Goal: Task Accomplishment & Management: Complete application form

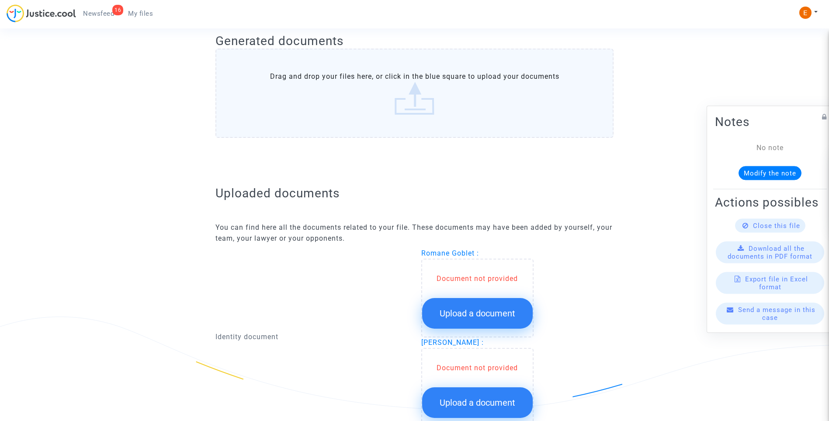
scroll to position [481, 0]
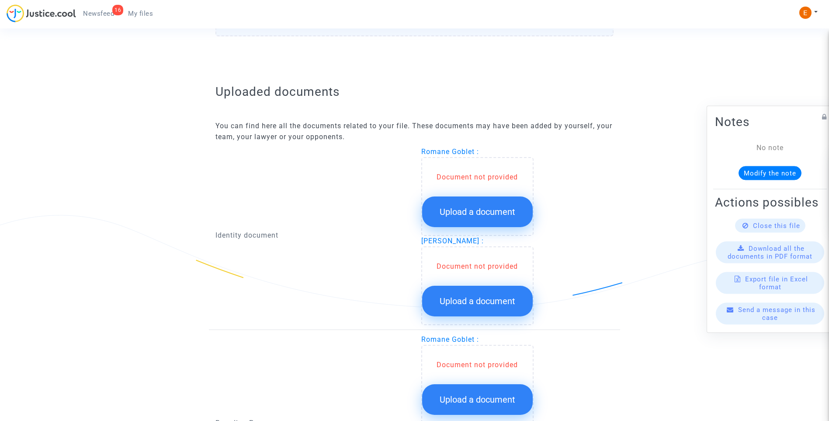
click at [480, 208] on span "Upload a document" at bounding box center [478, 211] width 76 height 10
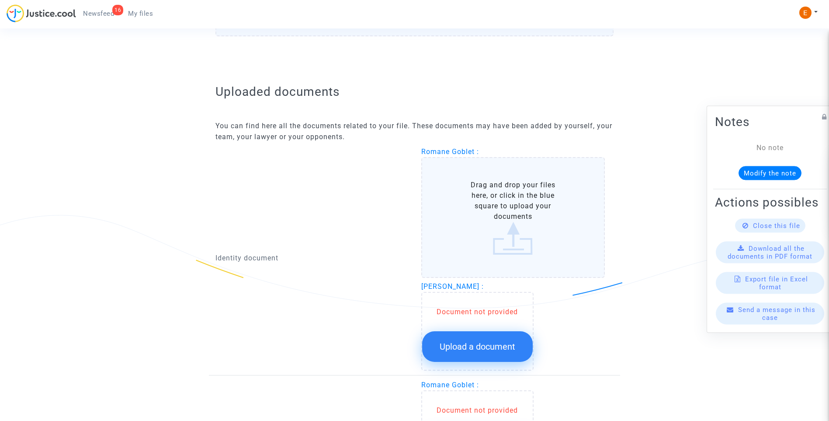
click at [480, 333] on button "Upload a document" at bounding box center [477, 346] width 111 height 31
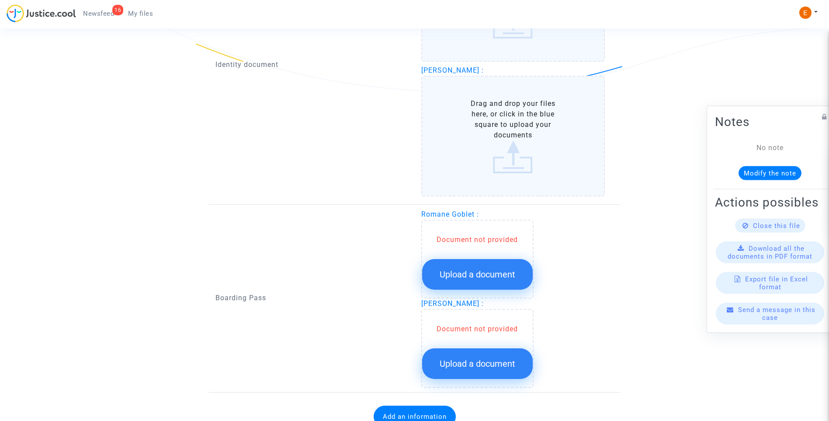
scroll to position [700, 0]
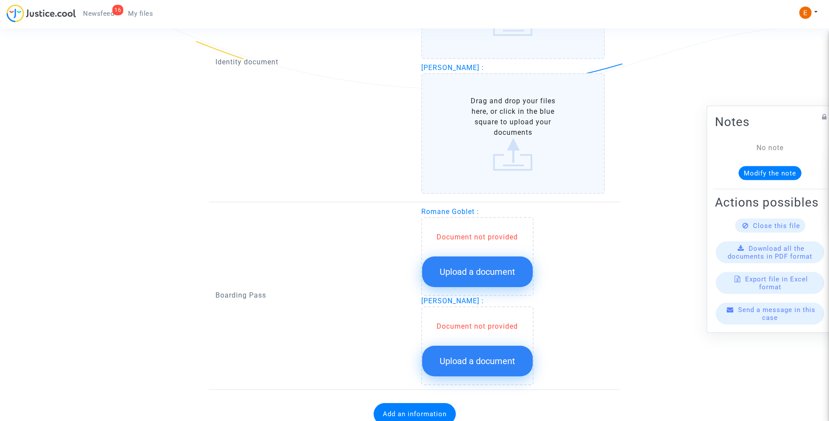
click at [484, 264] on button "Upload a document" at bounding box center [477, 271] width 111 height 31
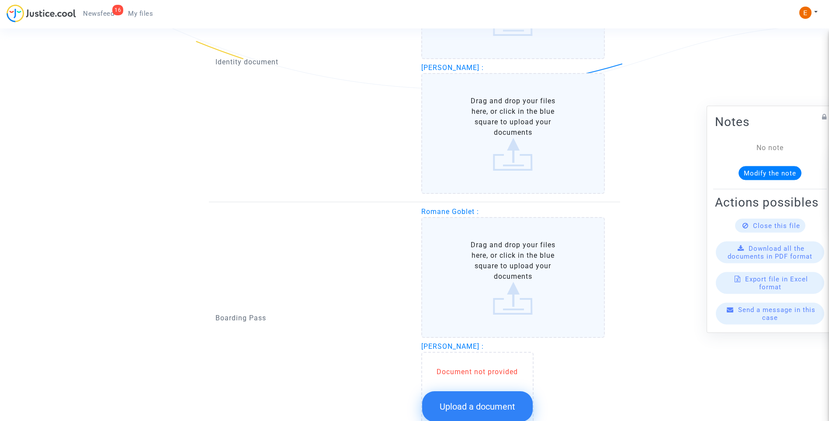
click at [503, 397] on button "Upload a document" at bounding box center [477, 406] width 111 height 31
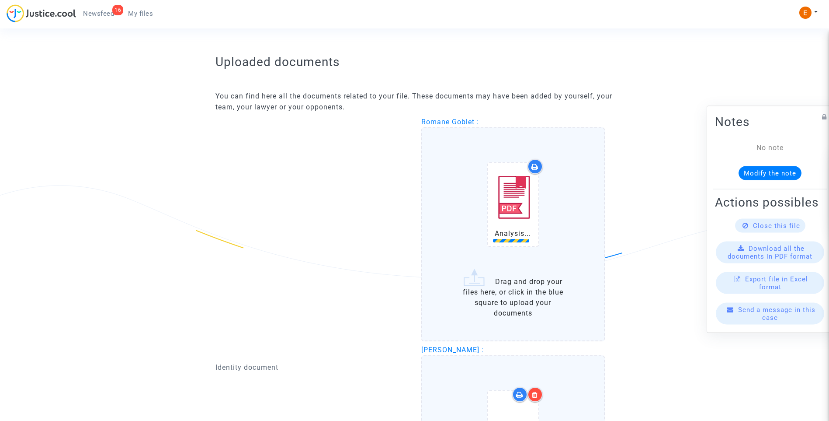
scroll to position [631, 0]
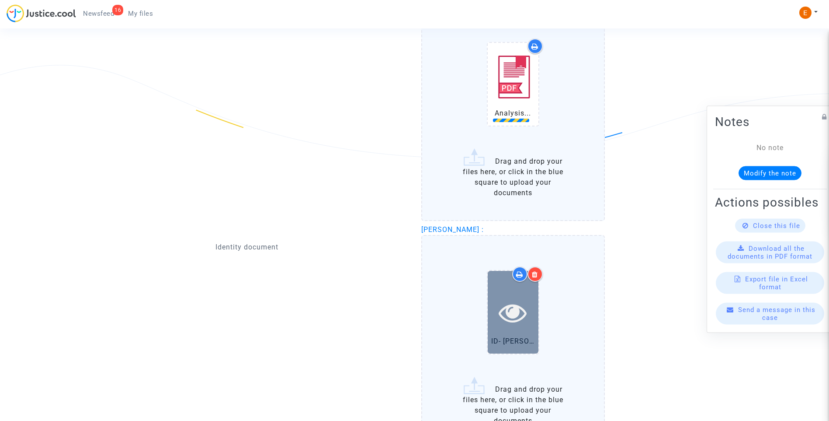
click at [505, 311] on icon at bounding box center [513, 312] width 28 height 28
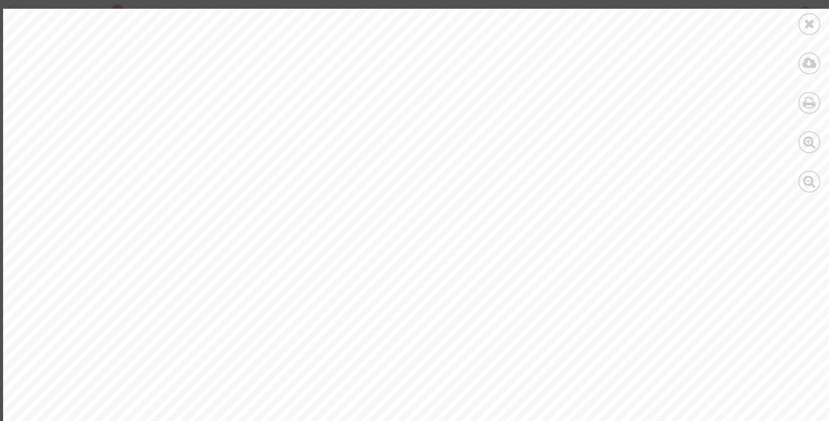
scroll to position [658, 0]
click at [811, 26] on icon at bounding box center [809, 23] width 11 height 13
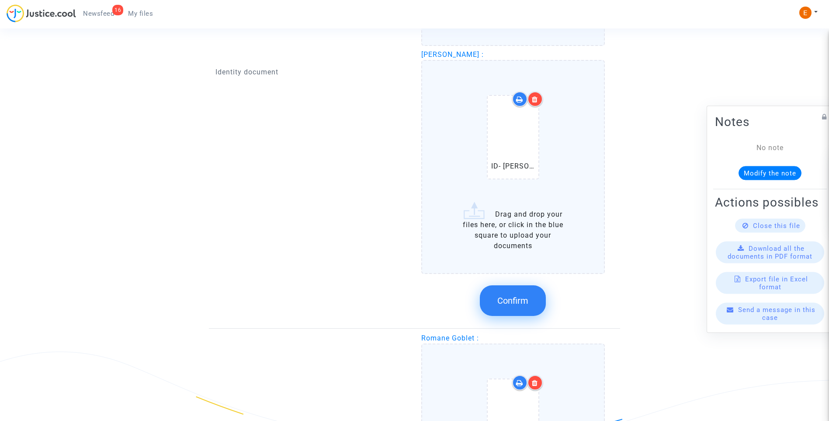
click at [533, 303] on button "Confirm" at bounding box center [513, 300] width 66 height 31
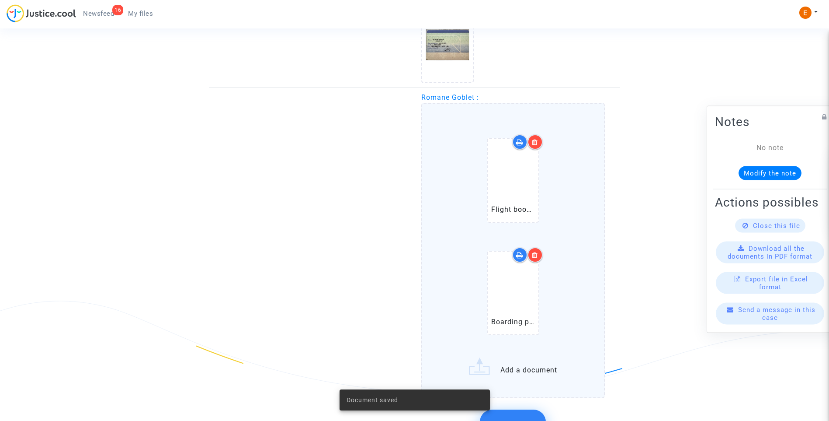
scroll to position [937, 0]
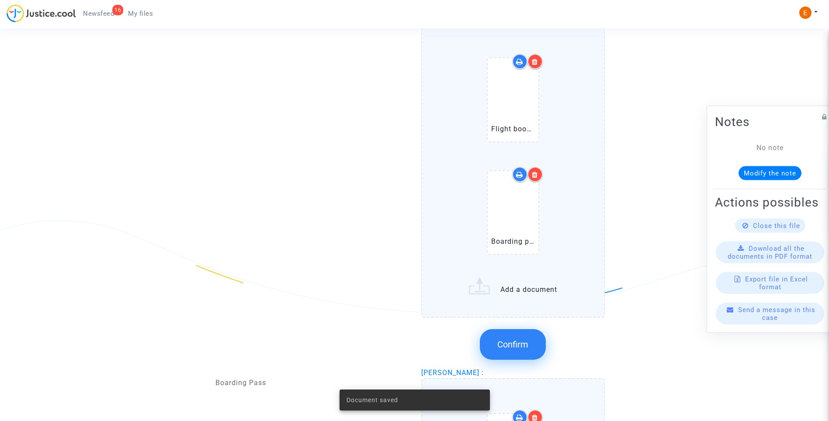
click at [518, 356] on button "Confirm" at bounding box center [513, 344] width 66 height 31
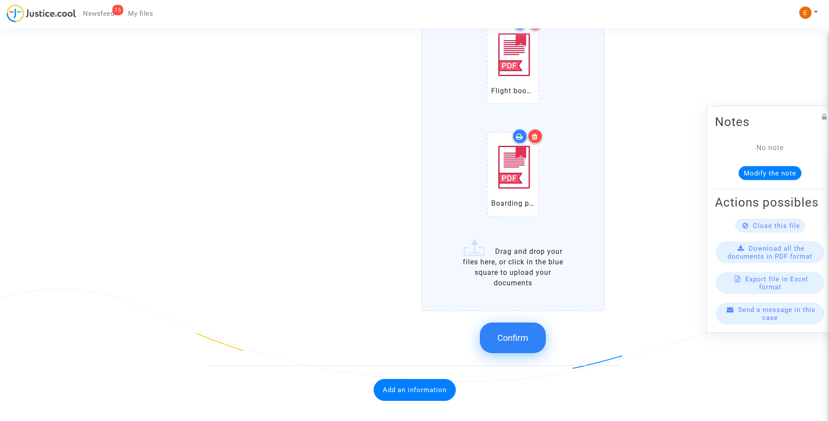
click at [538, 137] on icon at bounding box center [535, 136] width 6 height 7
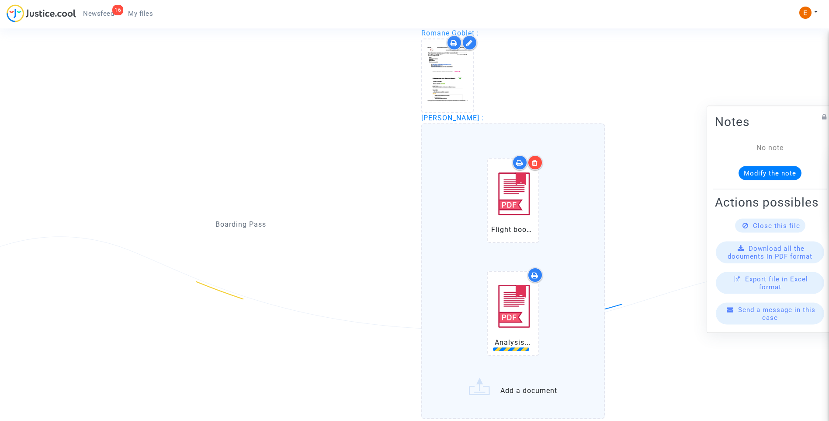
scroll to position [993, 0]
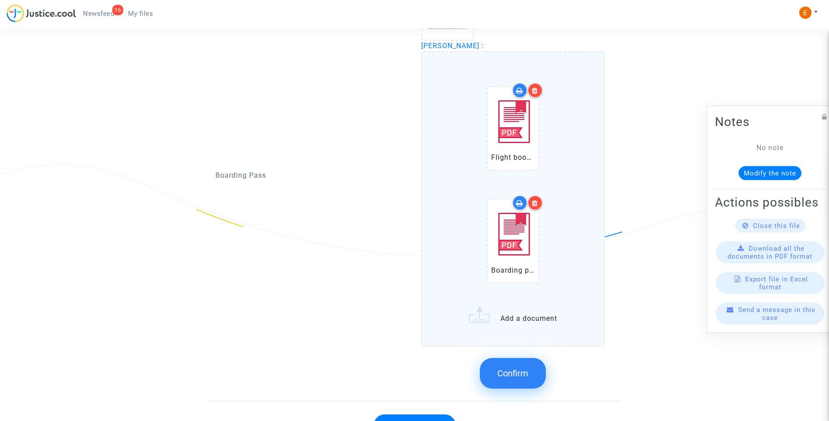
click at [540, 204] on div at bounding box center [535, 202] width 15 height 15
click at [540, 200] on div at bounding box center [535, 202] width 15 height 15
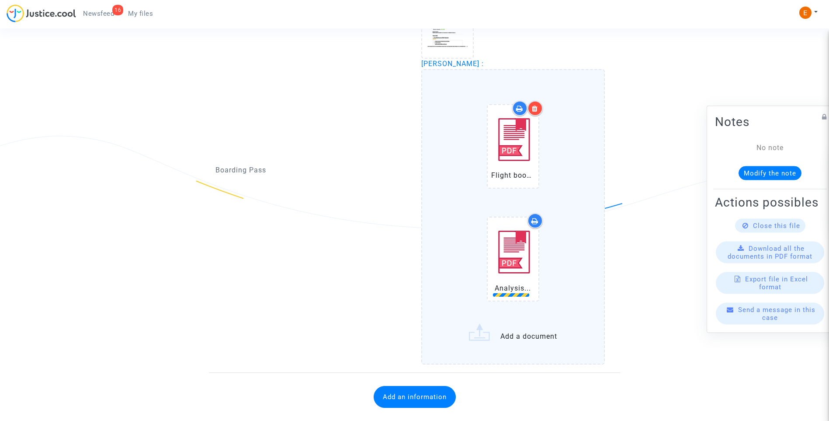
scroll to position [1037, 0]
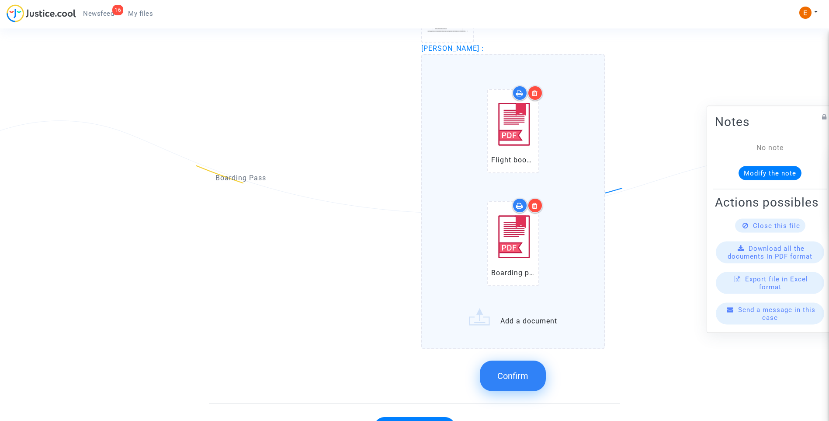
click at [544, 205] on div "Boarding pass (3).pdf" at bounding box center [513, 245] width 77 height 112
click at [0, 0] on input "Flight booking (11).pdf Boarding pass (3).pdf Add a document" at bounding box center [0, 0] width 0 height 0
click at [536, 205] on icon at bounding box center [535, 205] width 6 height 7
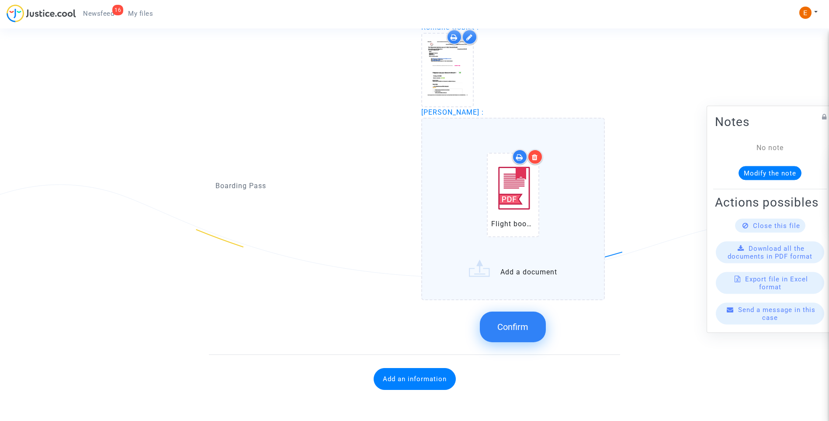
click at [527, 331] on span "Confirm" at bounding box center [513, 326] width 31 height 10
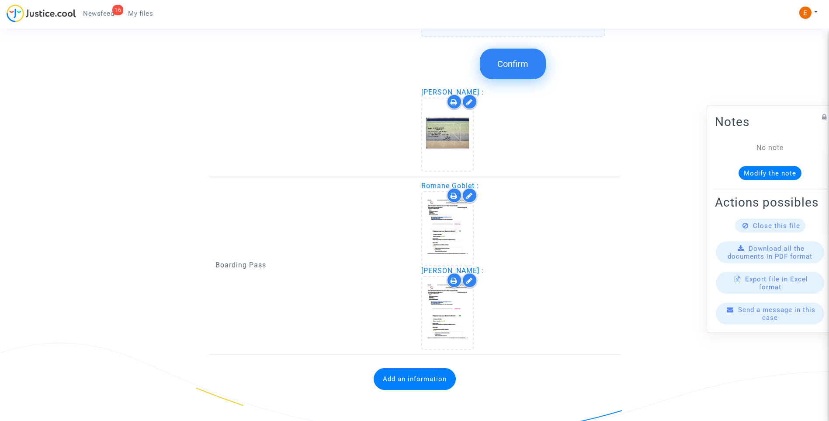
scroll to position [552, 0]
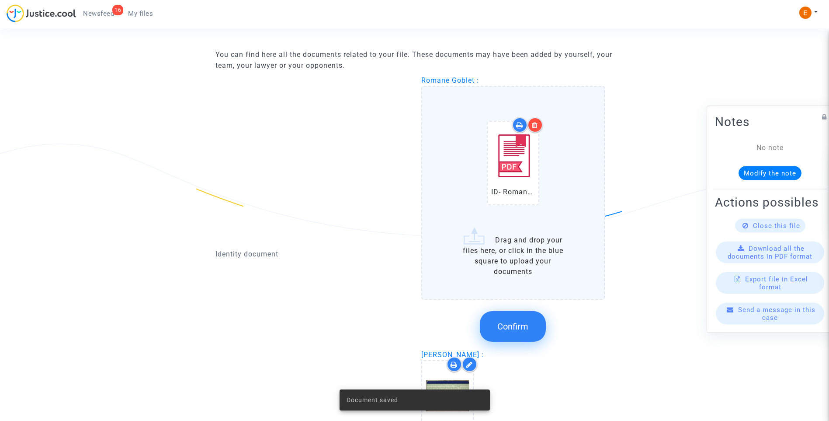
click at [538, 126] on icon at bounding box center [535, 125] width 6 height 7
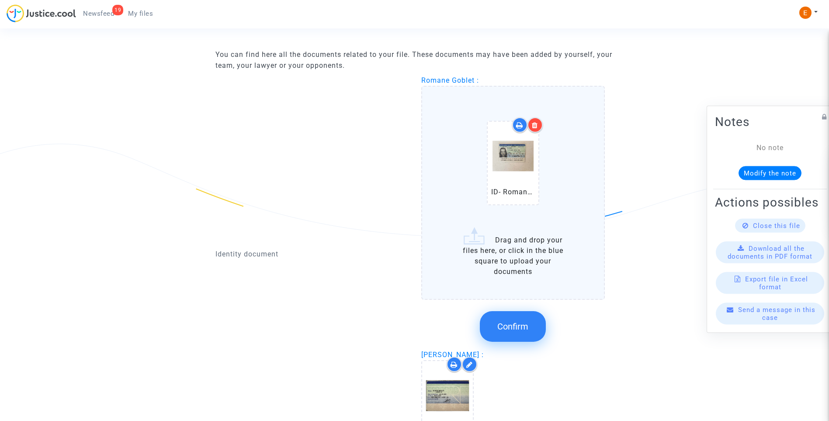
click at [525, 324] on span "Confirm" at bounding box center [513, 326] width 31 height 10
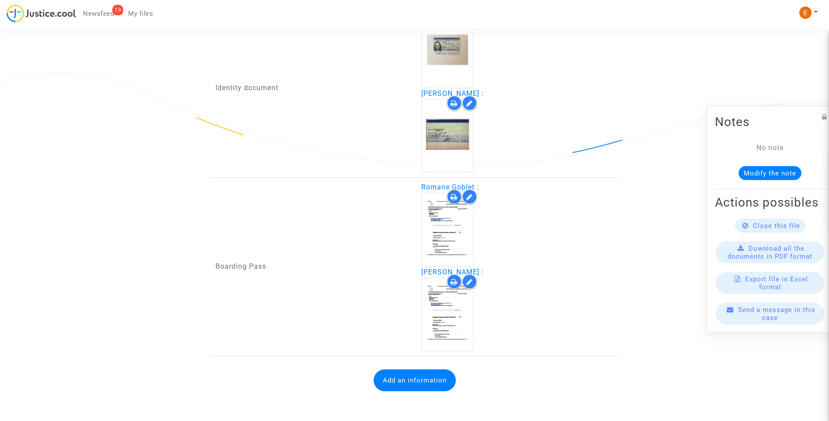
scroll to position [625, 0]
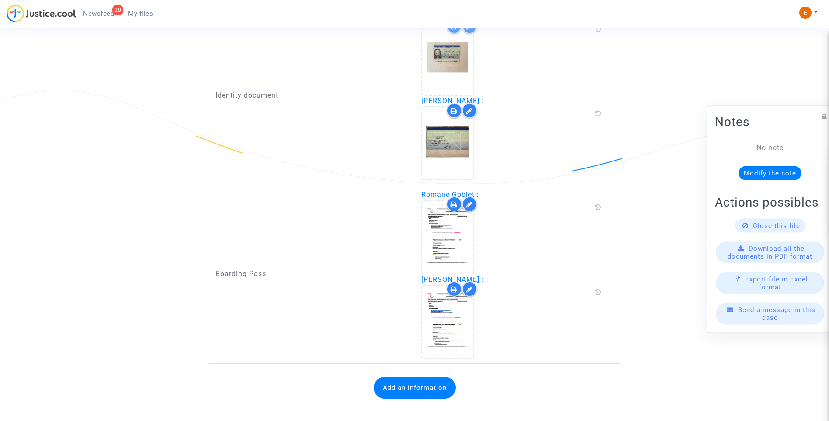
scroll to position [614, 0]
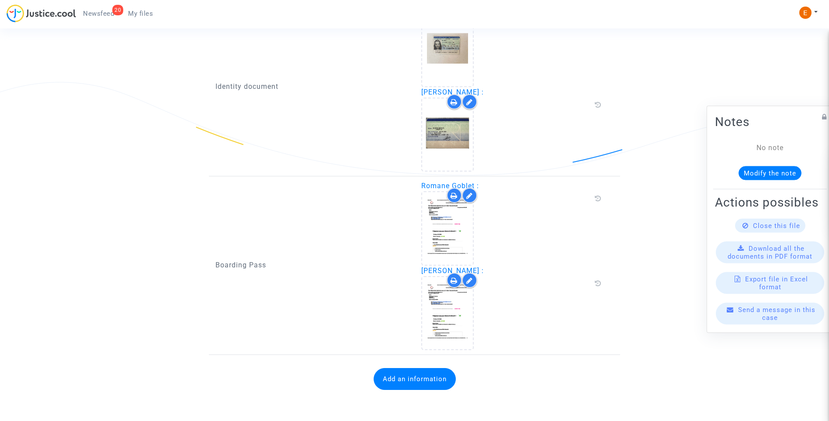
click at [434, 378] on button "Add an information" at bounding box center [415, 379] width 82 height 22
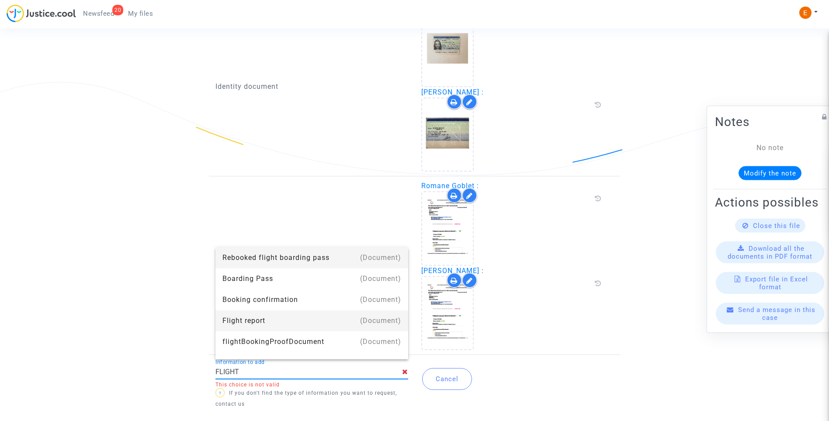
click at [248, 313] on div "Flight report" at bounding box center [312, 320] width 179 height 21
type input "Flight report"
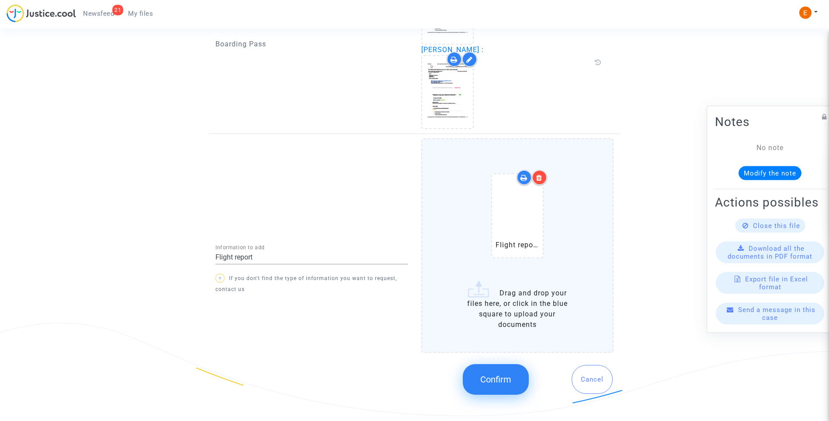
scroll to position [843, 0]
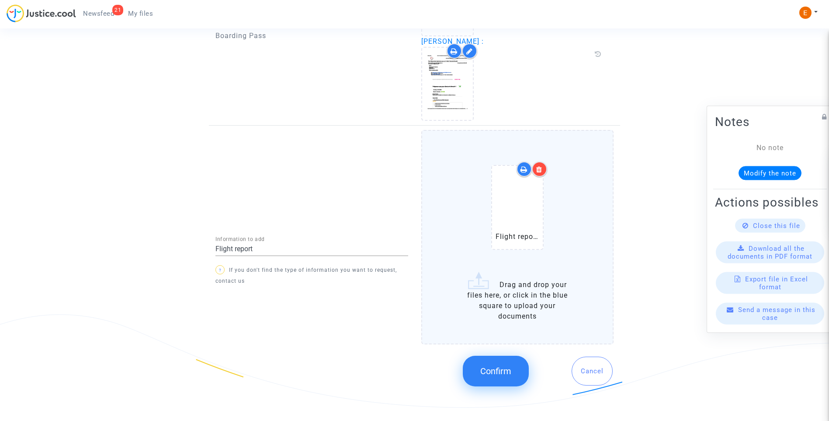
click at [490, 379] on button "Confirm" at bounding box center [496, 370] width 66 height 31
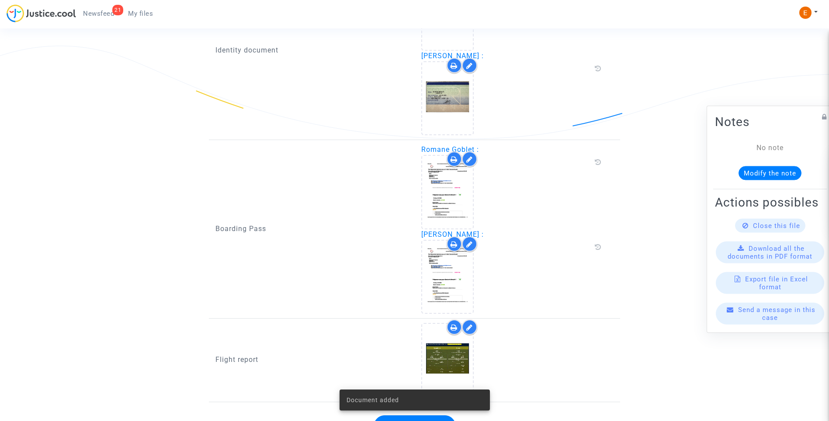
scroll to position [566, 0]
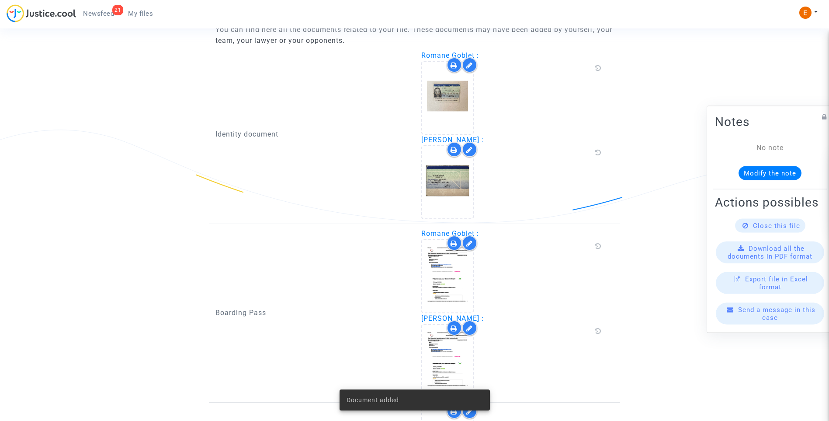
click at [109, 14] on span "Newsfeed" at bounding box center [98, 14] width 31 height 8
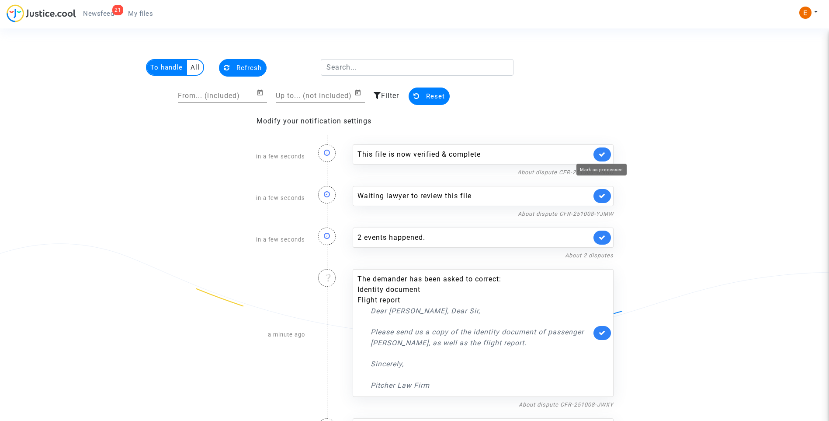
click at [599, 154] on icon at bounding box center [602, 154] width 7 height 7
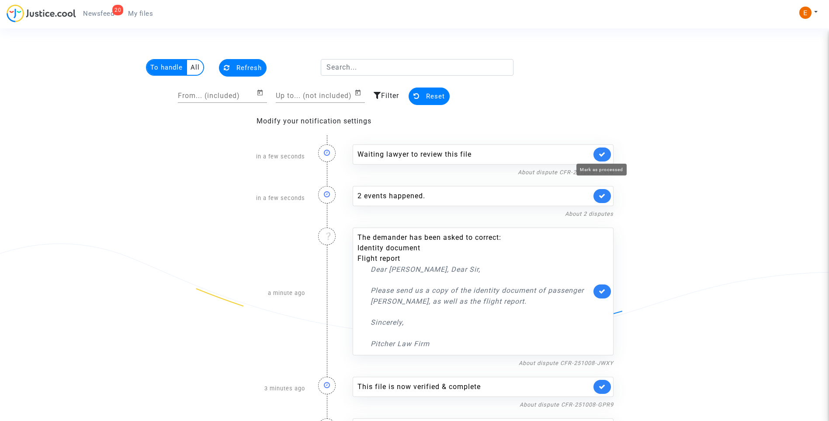
click at [604, 154] on icon at bounding box center [602, 154] width 7 height 7
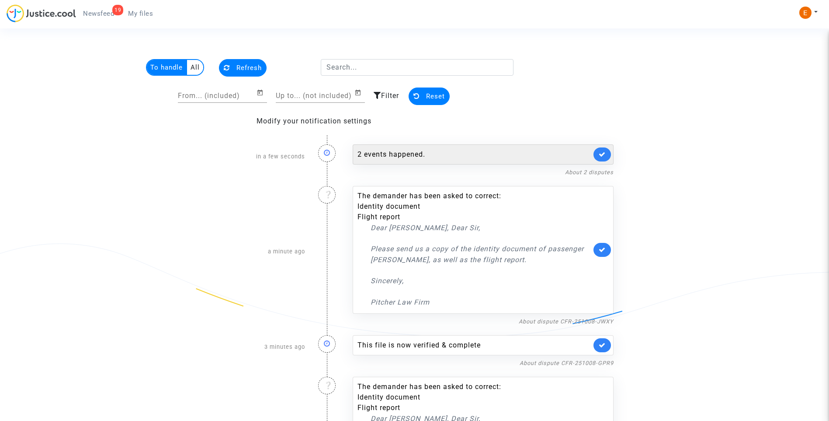
click at [419, 157] on div "2 events happened." at bounding box center [475, 154] width 234 height 10
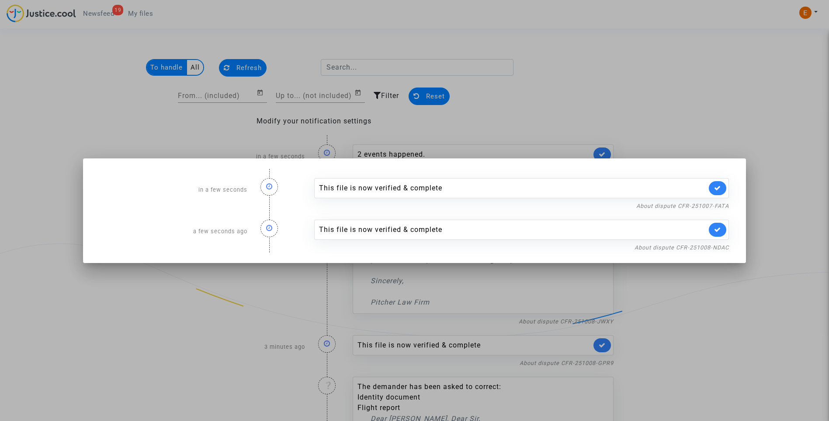
click at [654, 73] on div at bounding box center [414, 210] width 829 height 421
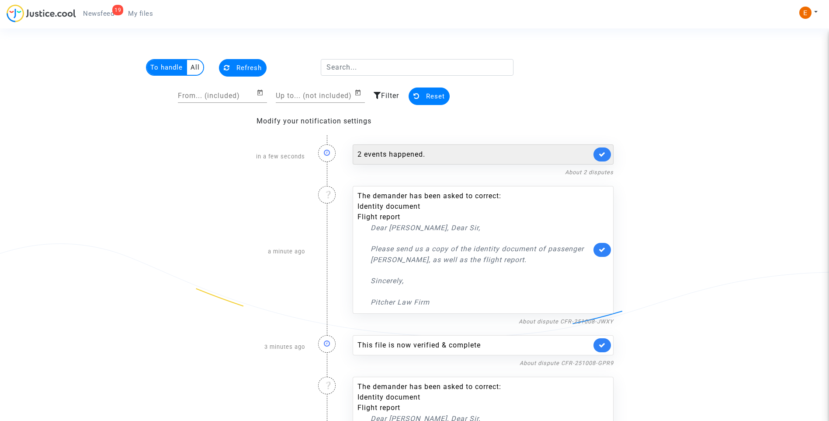
click at [608, 155] on link at bounding box center [602, 154] width 17 height 14
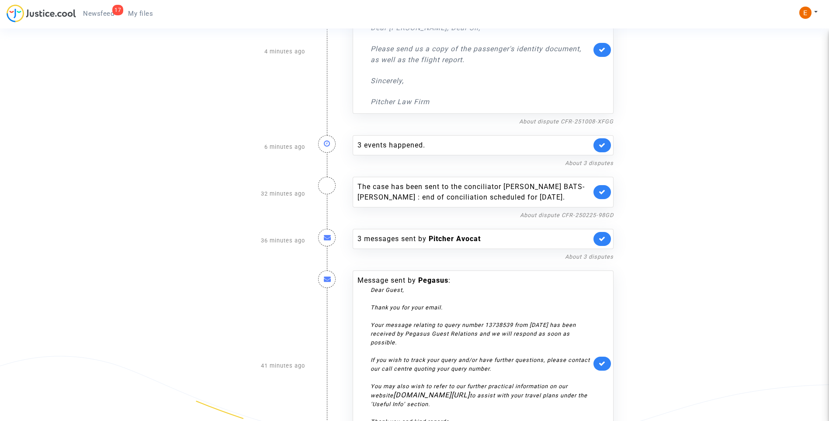
scroll to position [350, 0]
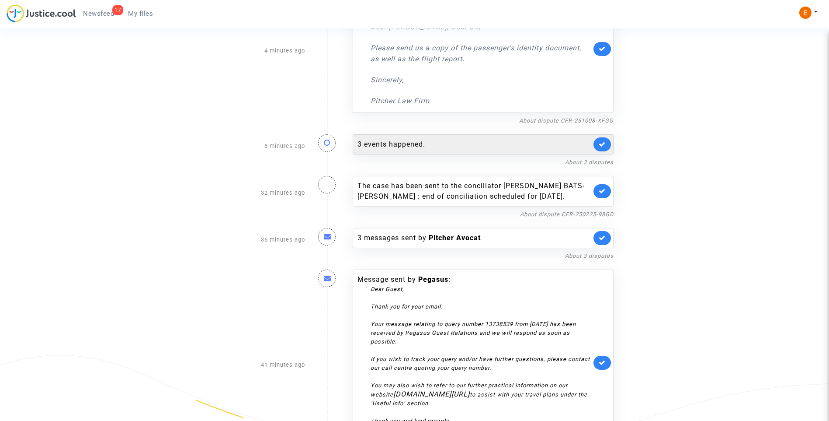
click at [409, 146] on div "3 events happened." at bounding box center [475, 144] width 234 height 10
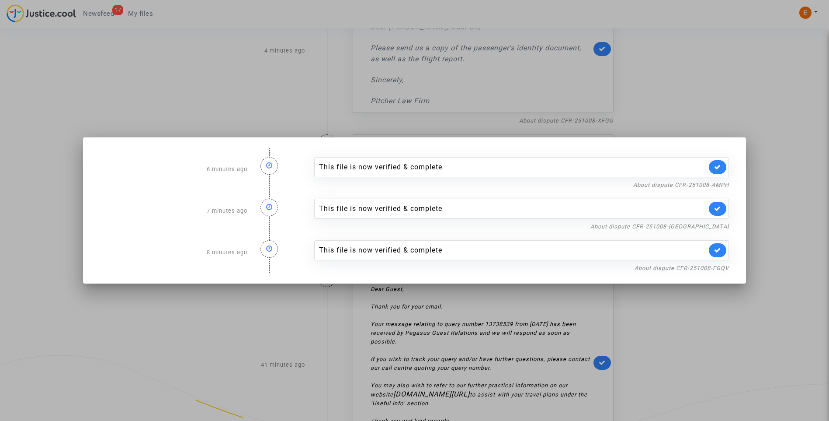
click at [731, 100] on div at bounding box center [414, 210] width 829 height 421
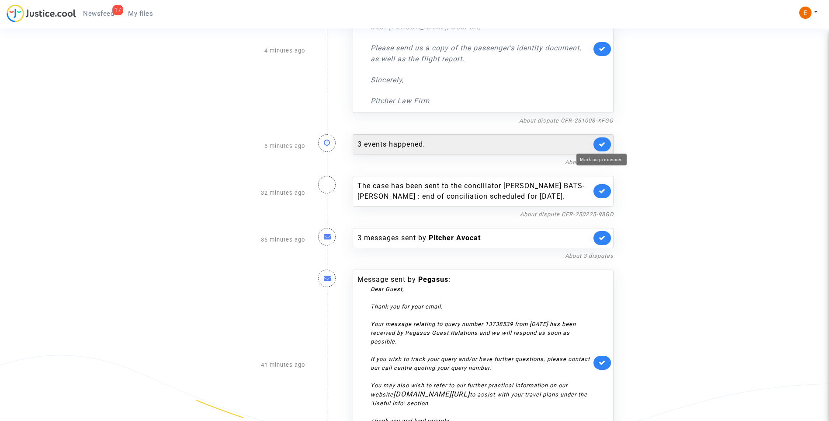
click at [603, 144] on icon at bounding box center [602, 144] width 7 height 7
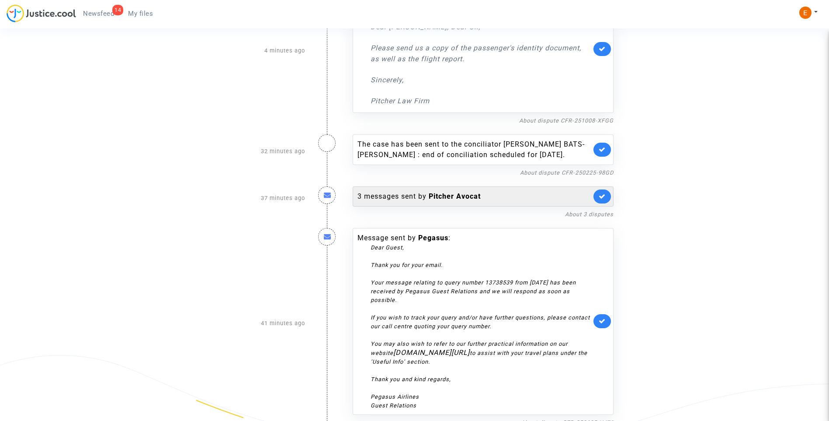
click at [404, 200] on div "3 messages sent by Pitcher Avocat" at bounding box center [475, 196] width 234 height 10
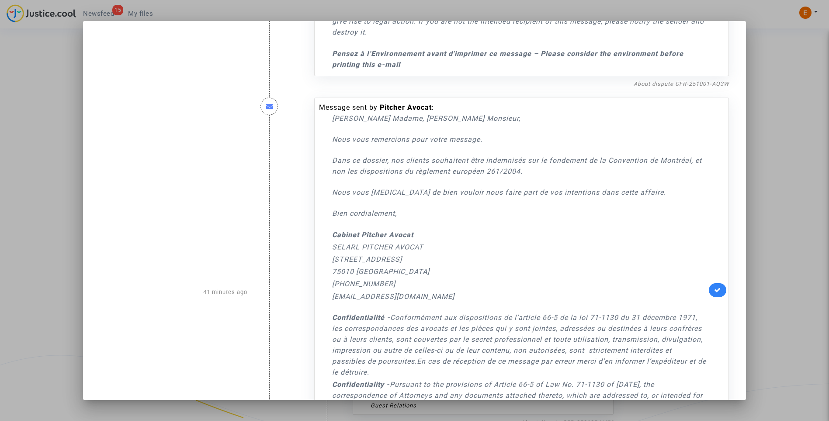
scroll to position [612, 0]
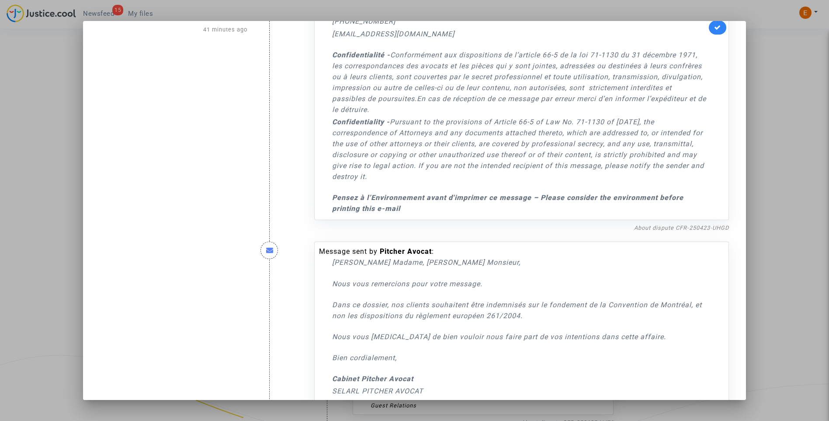
click at [802, 133] on div at bounding box center [414, 210] width 829 height 421
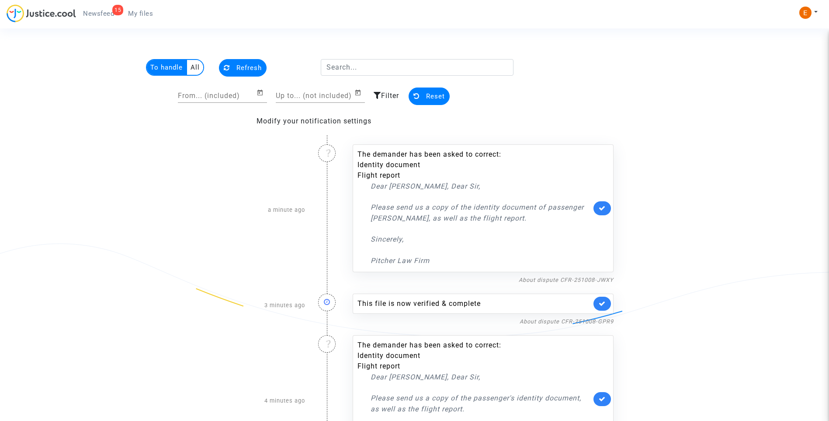
scroll to position [350, 0]
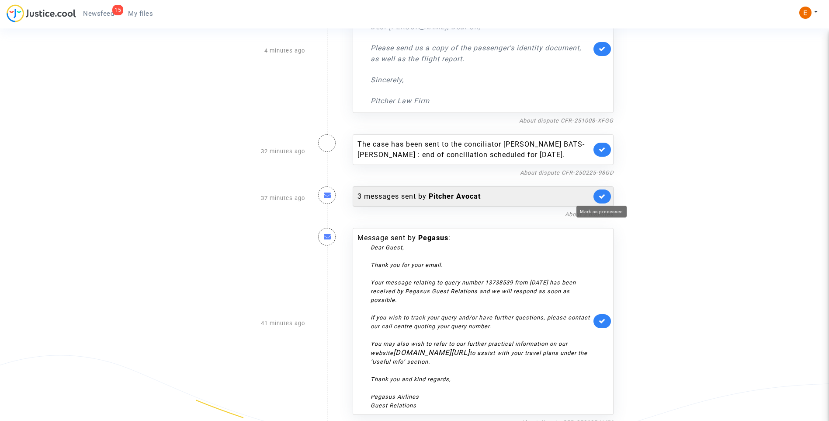
click at [601, 197] on icon at bounding box center [602, 196] width 7 height 7
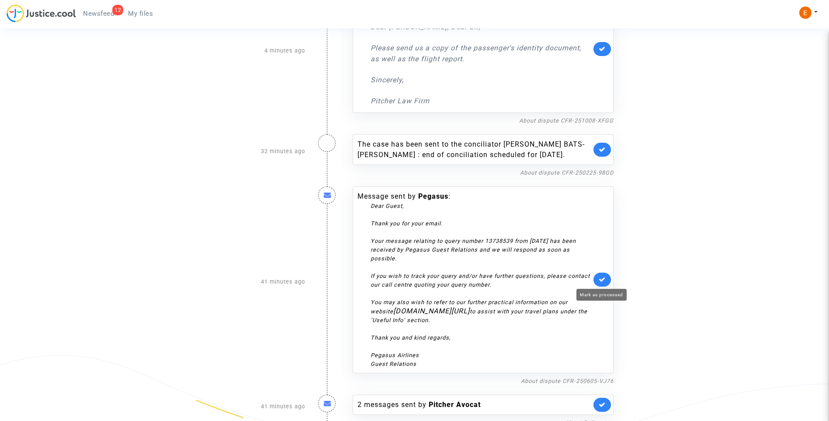
click at [598, 285] on link at bounding box center [602, 279] width 17 height 14
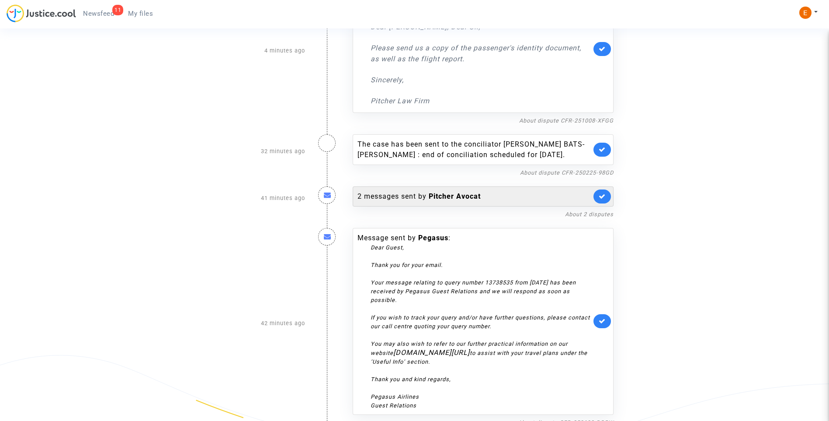
click at [450, 190] on div "2 messages sent by Pitcher Avocat" at bounding box center [483, 196] width 261 height 20
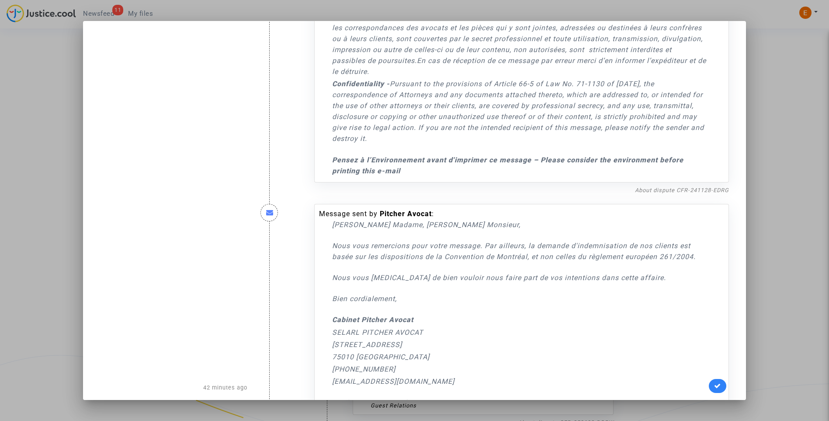
scroll to position [262, 0]
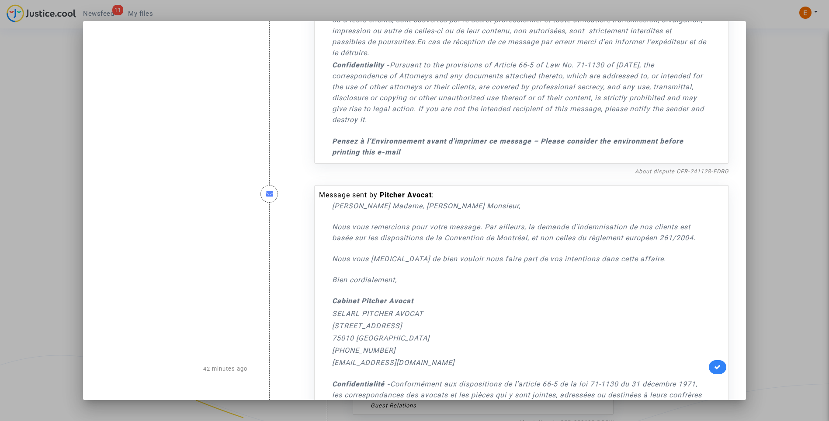
click at [773, 153] on div at bounding box center [414, 210] width 829 height 421
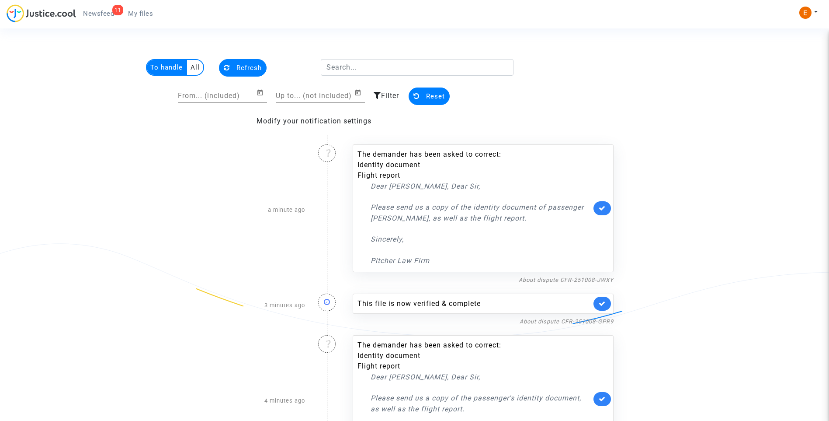
scroll to position [350, 0]
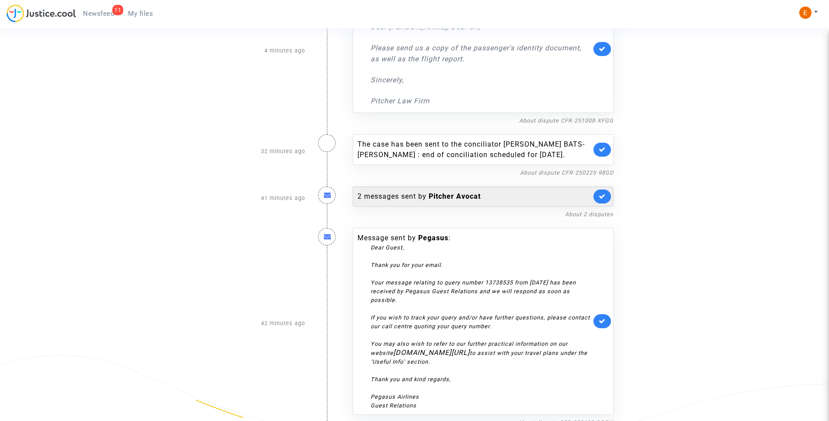
click at [607, 197] on link at bounding box center [602, 196] width 17 height 14
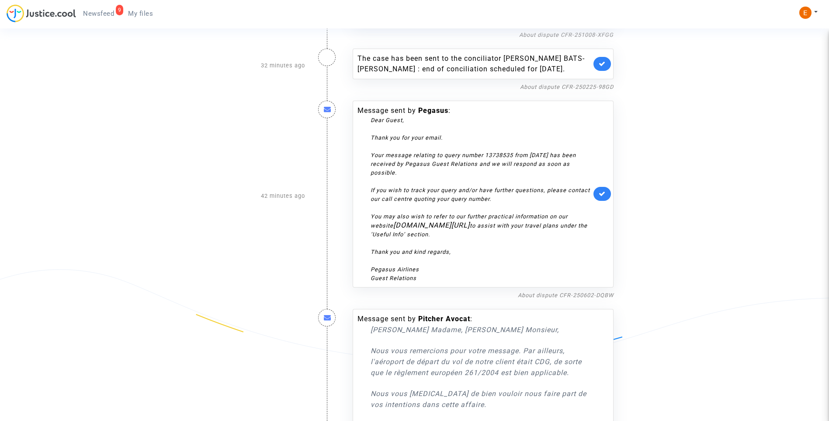
scroll to position [437, 0]
click at [604, 197] on link at bounding box center [602, 192] width 17 height 14
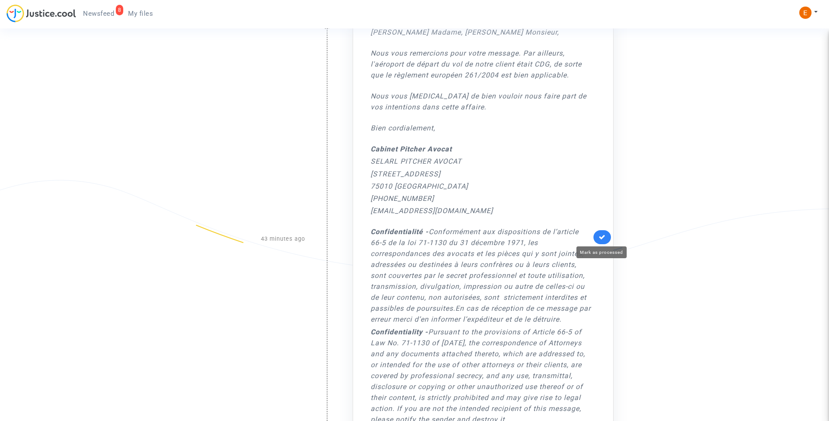
click at [607, 238] on link at bounding box center [602, 237] width 17 height 14
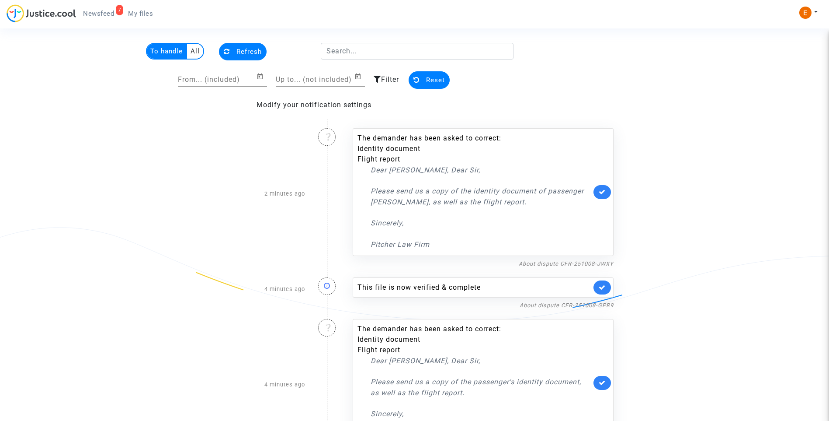
scroll to position [0, 0]
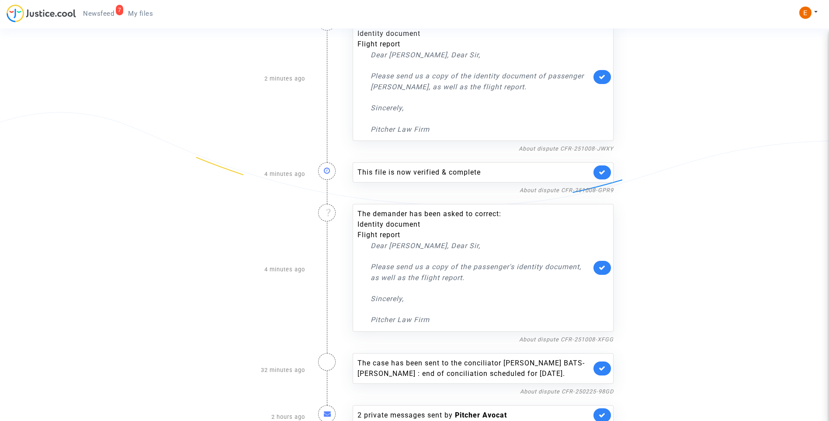
click at [605, 173] on icon at bounding box center [602, 172] width 7 height 7
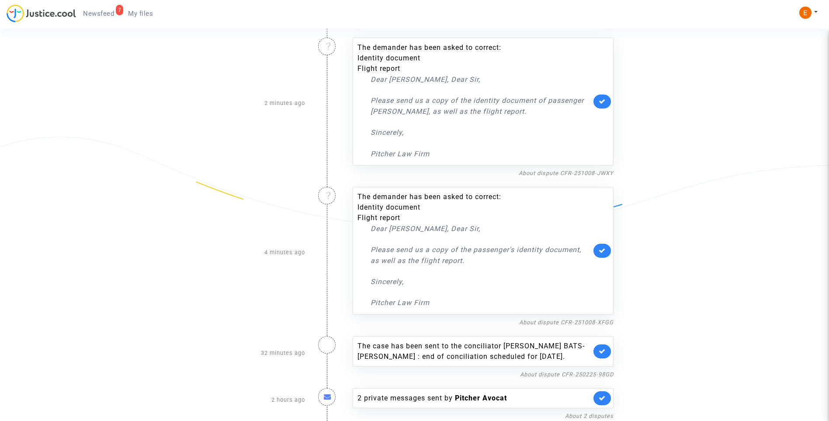
scroll to position [107, 0]
click at [573, 323] on link "About dispute CFR-251008-XFGG" at bounding box center [566, 322] width 94 height 7
click at [601, 253] on icon at bounding box center [602, 250] width 7 height 7
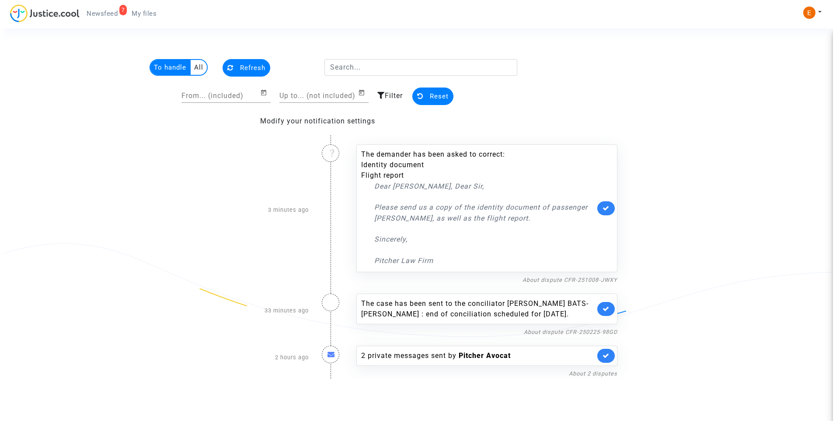
scroll to position [0, 0]
click at [547, 283] on nf-filterlink "About dispute CFR-251008-JWXY" at bounding box center [569, 279] width 95 height 8
click at [546, 280] on link "About dispute CFR-251008-JWXY" at bounding box center [569, 279] width 95 height 7
click at [606, 210] on icon at bounding box center [605, 208] width 7 height 7
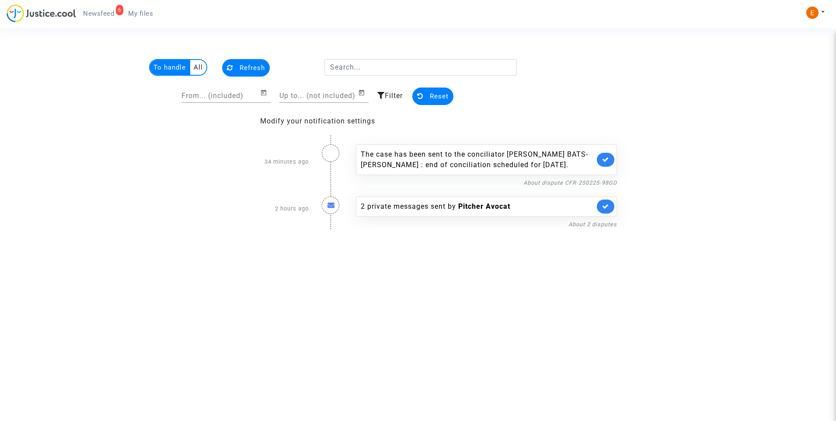
drag, startPoint x: 142, startPoint y: 10, endPoint x: 129, endPoint y: 11, distance: 12.8
click at [142, 10] on span "My files" at bounding box center [140, 14] width 25 height 8
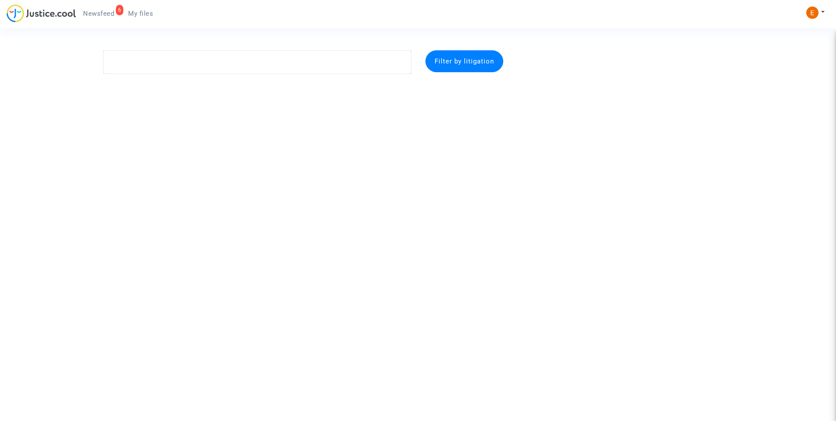
click at [110, 12] on span "Newsfeed" at bounding box center [98, 14] width 31 height 8
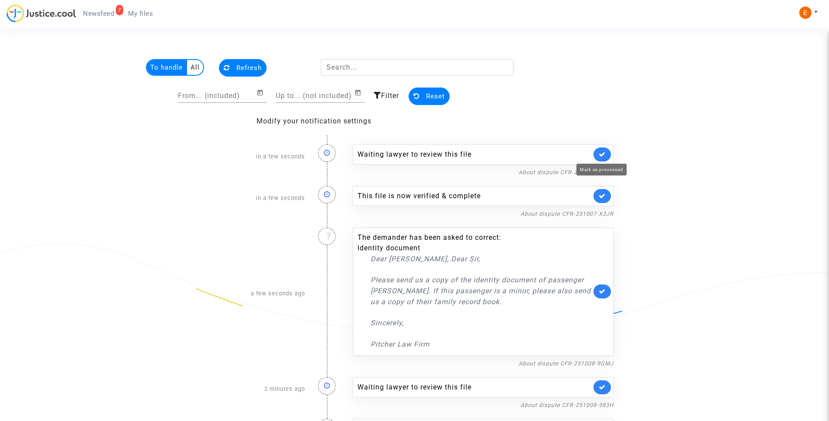
click at [599, 152] on icon at bounding box center [602, 154] width 7 height 7
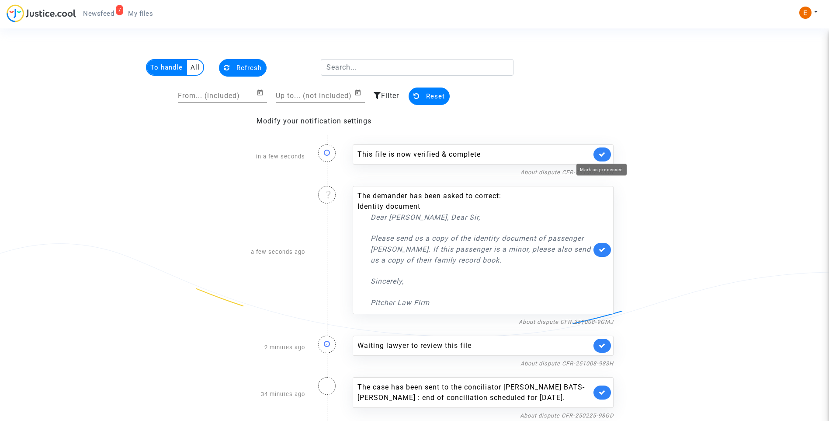
click at [602, 152] on icon at bounding box center [602, 154] width 7 height 7
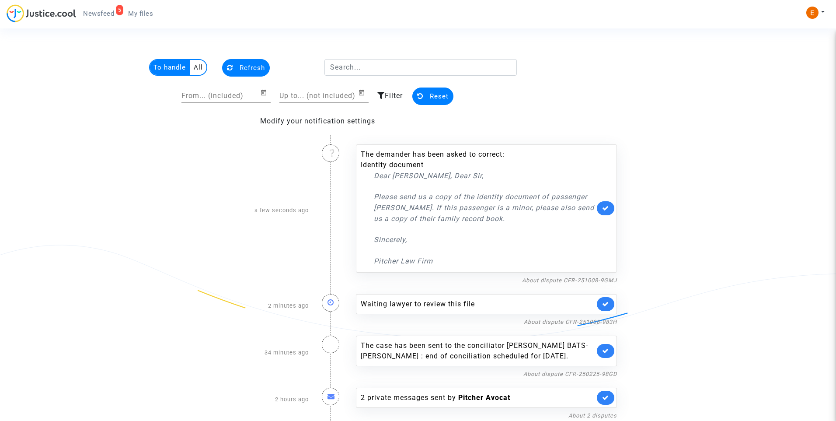
click at [602, 306] on icon at bounding box center [605, 303] width 7 height 7
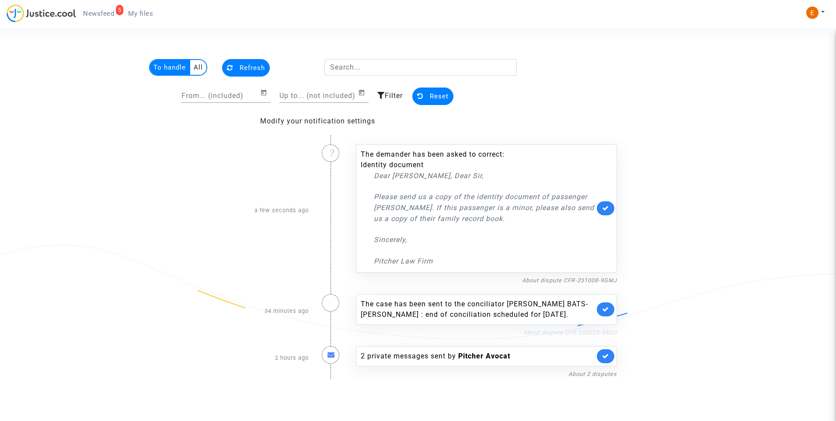
click at [548, 331] on link "About dispute CFR-250225-98GD" at bounding box center [570, 332] width 94 height 7
click at [610, 310] on link at bounding box center [605, 309] width 17 height 14
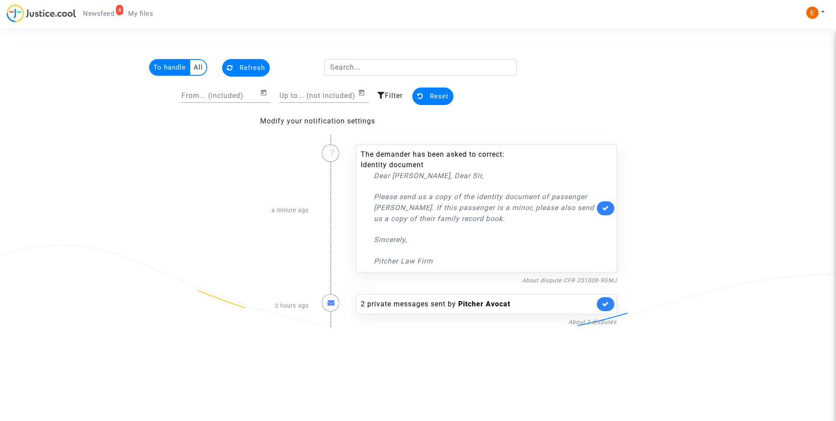
click at [139, 15] on span "My files" at bounding box center [140, 14] width 25 height 8
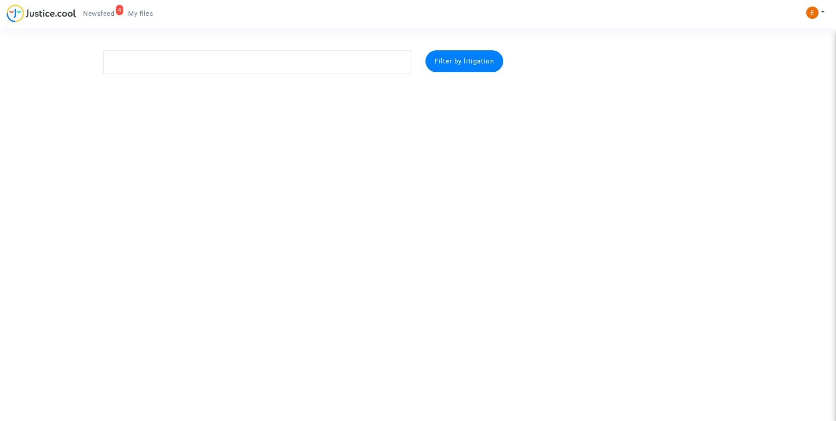
click at [115, 11] on link "4 Newsfeed" at bounding box center [98, 13] width 45 height 13
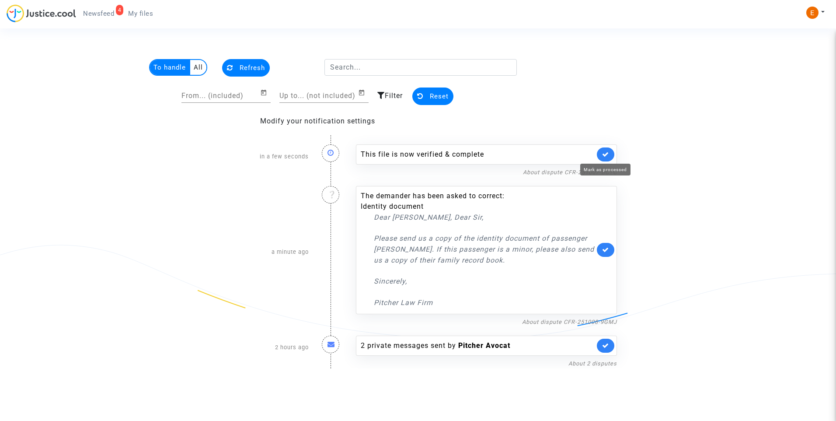
click at [607, 155] on icon at bounding box center [605, 154] width 7 height 7
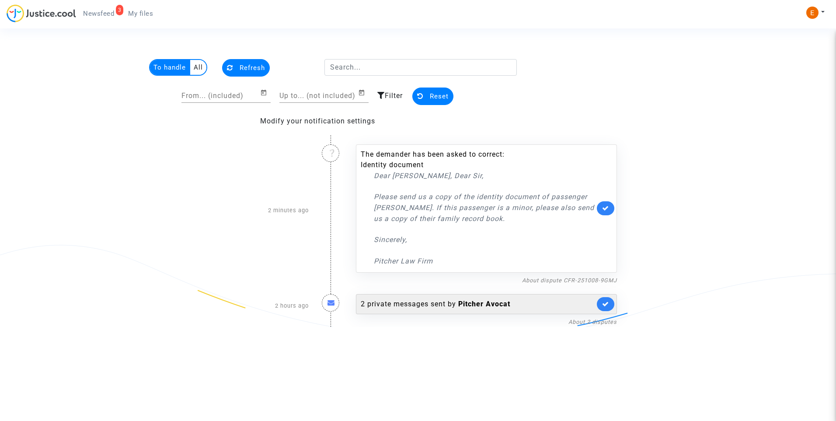
click at [445, 309] on div "2 private messages sent by Pitcher Avocat" at bounding box center [486, 304] width 261 height 20
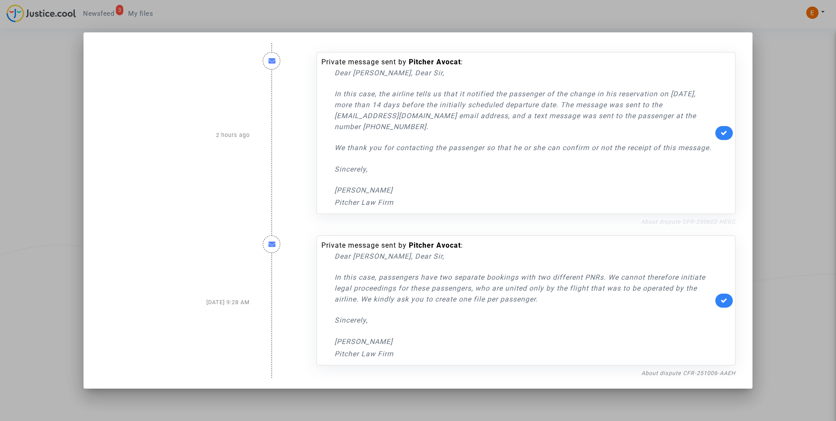
click at [696, 224] on link "About dispute CFR-250602-HEGC" at bounding box center [688, 221] width 94 height 7
click at [801, 163] on div at bounding box center [418, 210] width 836 height 421
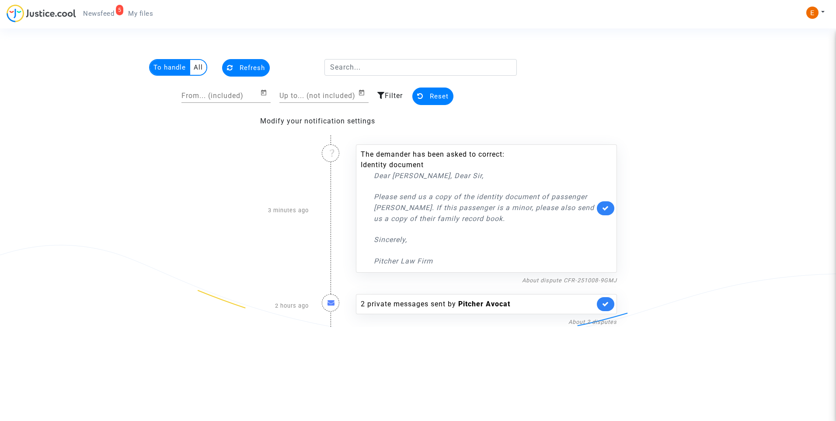
click at [144, 15] on span "My files" at bounding box center [140, 14] width 25 height 8
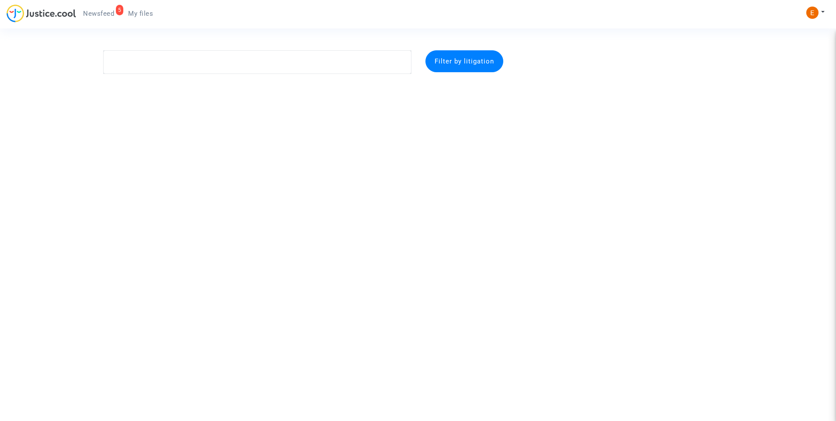
click at [109, 9] on link "5 Newsfeed" at bounding box center [98, 13] width 45 height 13
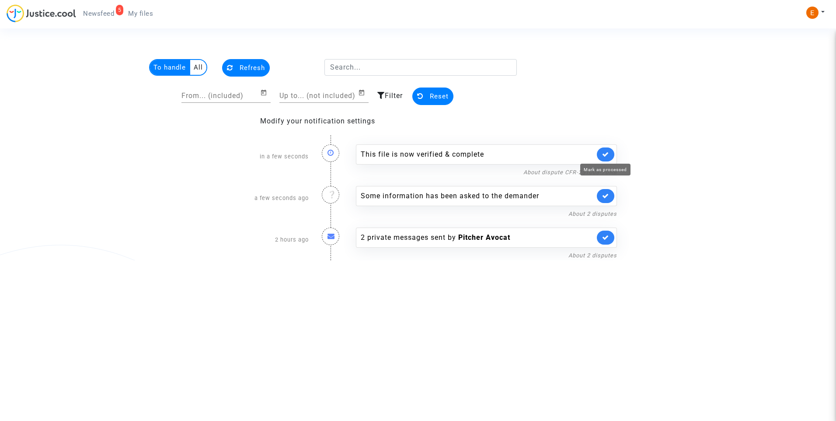
click at [604, 155] on icon at bounding box center [605, 154] width 7 height 7
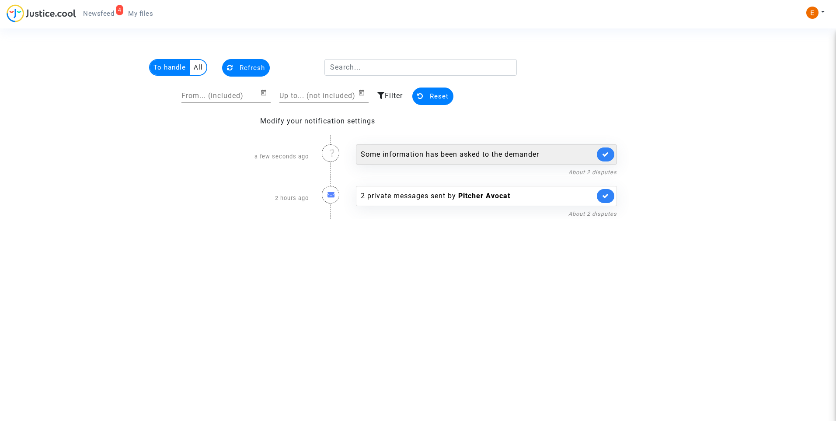
click at [421, 156] on div "Some information has been asked to the demander" at bounding box center [478, 154] width 234 height 10
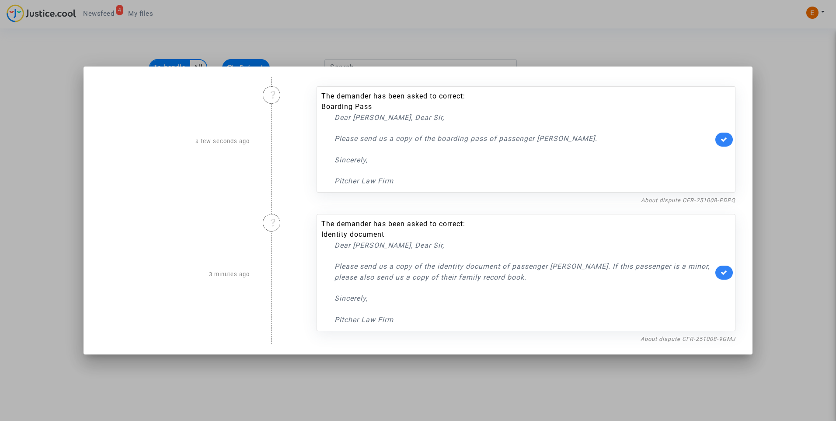
click at [670, 48] on div at bounding box center [418, 210] width 836 height 421
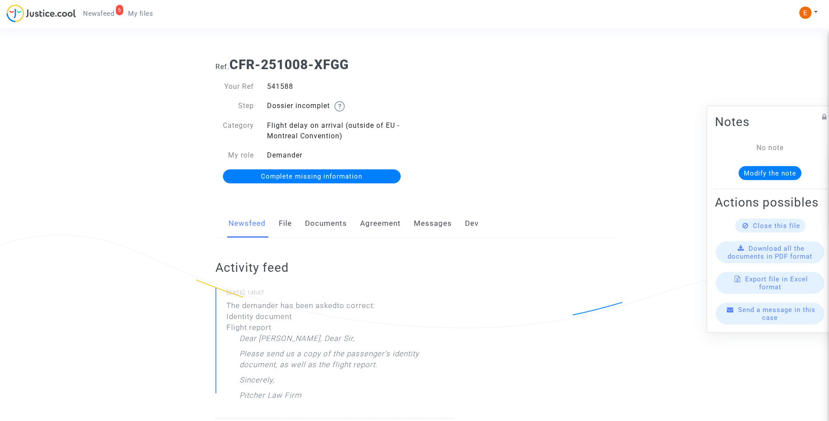
drag, startPoint x: 0, startPoint y: 0, endPoint x: 283, endPoint y: 85, distance: 295.9
click at [283, 85] on div "541588" at bounding box center [338, 86] width 154 height 10
copy div "541588"
click at [328, 223] on link "Documents" at bounding box center [326, 223] width 42 height 29
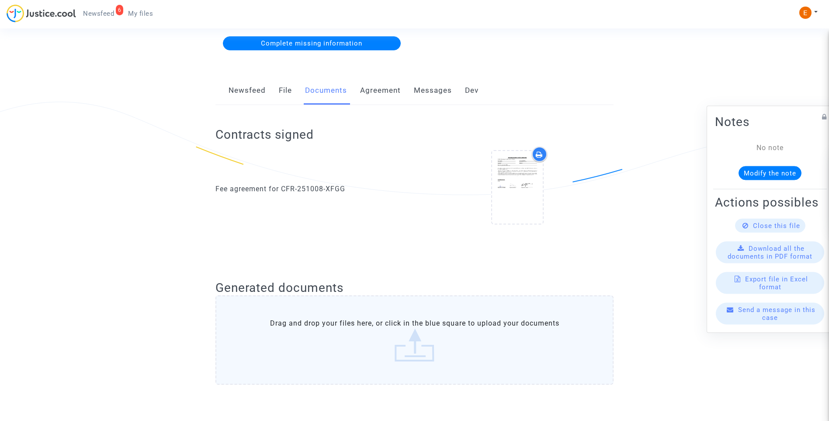
scroll to position [24, 0]
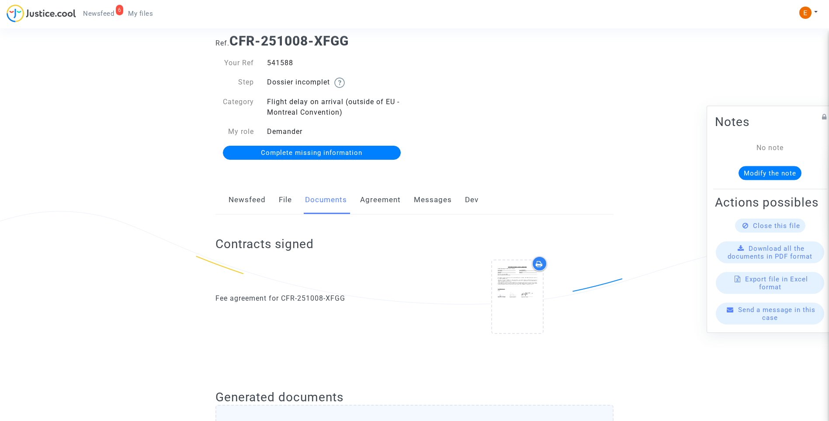
click at [334, 158] on link "Complete missing information" at bounding box center [312, 153] width 178 height 14
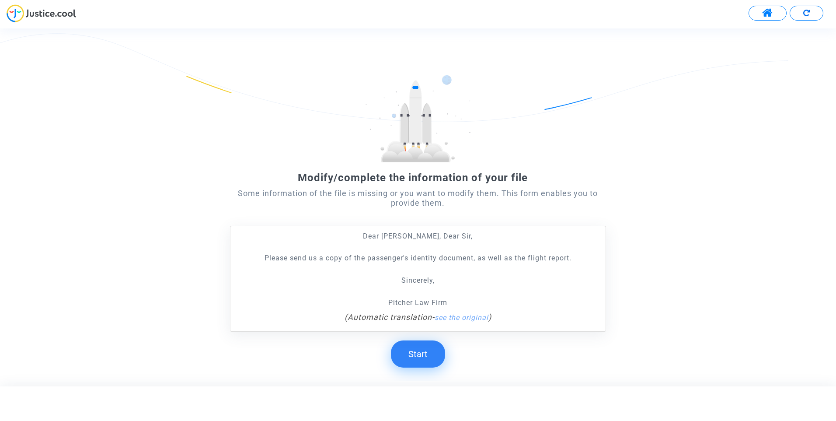
click at [425, 363] on button "Start" at bounding box center [418, 353] width 54 height 27
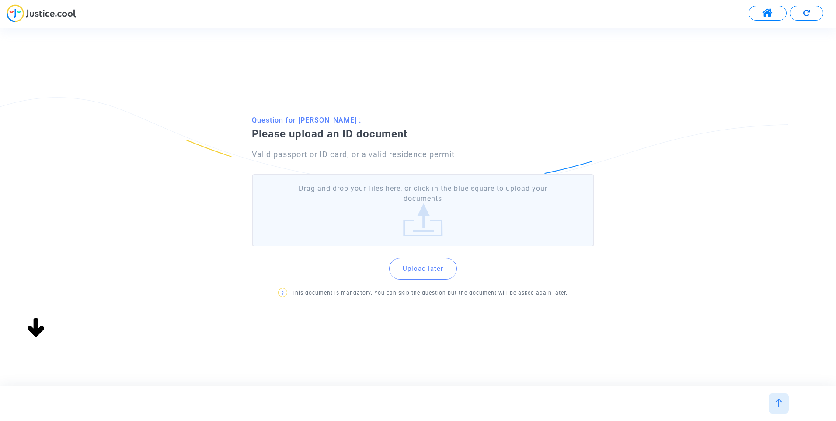
click at [439, 219] on label "Drag and drop your files here, or click in the blue square to upload your docum…" at bounding box center [423, 210] width 342 height 72
click at [0, 0] on input "Drag and drop your files here, or click in the blue square to upload your docum…" at bounding box center [0, 0] width 0 height 0
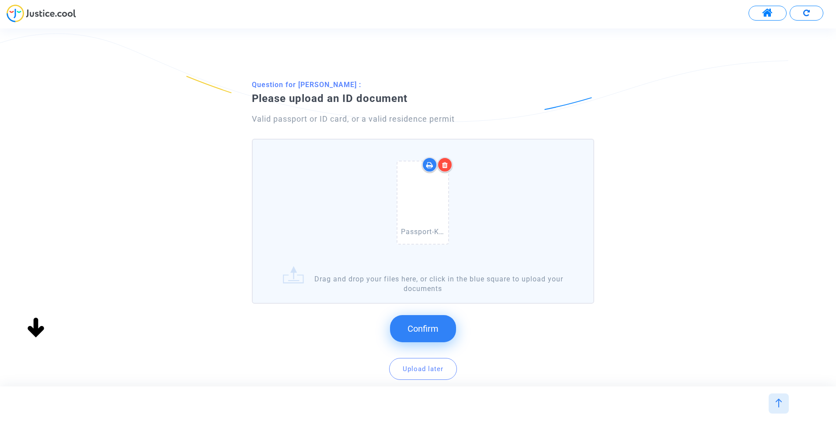
click at [438, 340] on button "Confirm" at bounding box center [423, 328] width 66 height 27
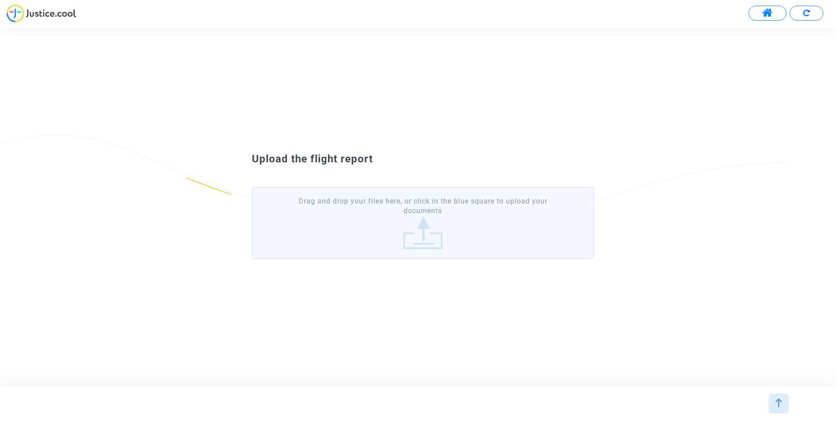
click at [428, 221] on label "Drag and drop your files here, or click in the blue square to upload your docum…" at bounding box center [423, 223] width 342 height 72
click at [0, 0] on input "Drag and drop your files here, or click in the blue square to upload your docum…" at bounding box center [0, 0] width 0 height 0
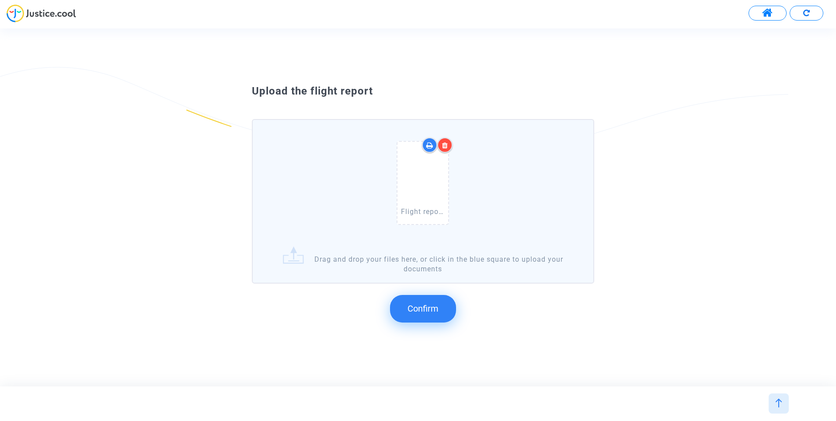
click at [436, 311] on span "Confirm" at bounding box center [422, 308] width 31 height 10
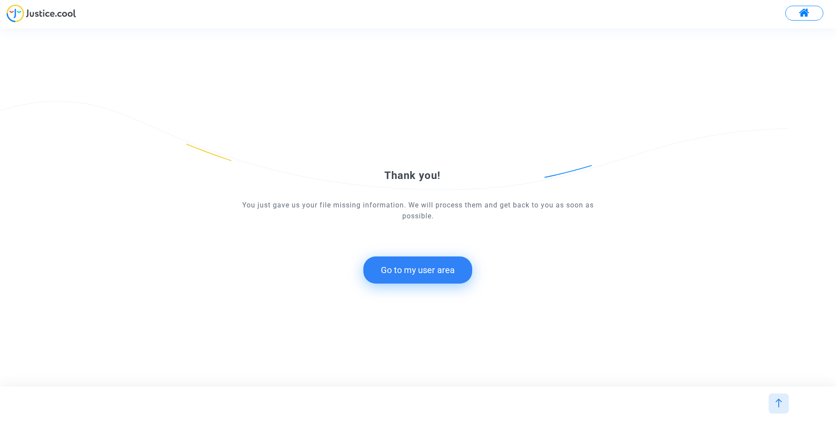
click at [447, 263] on button "Go to my user area" at bounding box center [417, 269] width 109 height 27
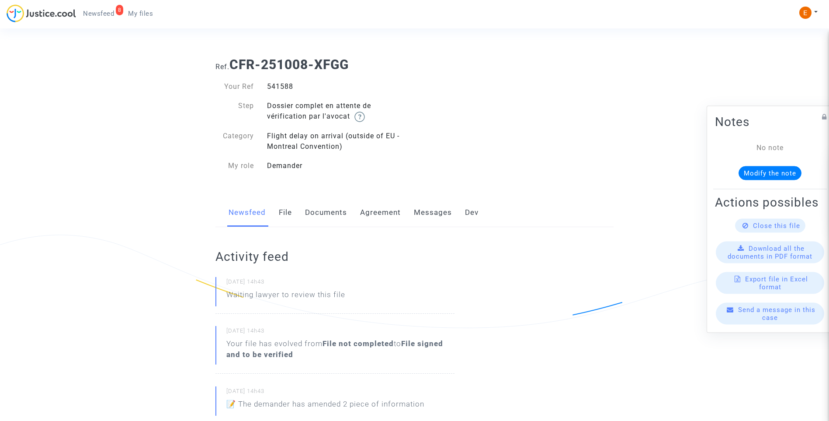
click at [111, 13] on span "Newsfeed" at bounding box center [98, 14] width 31 height 8
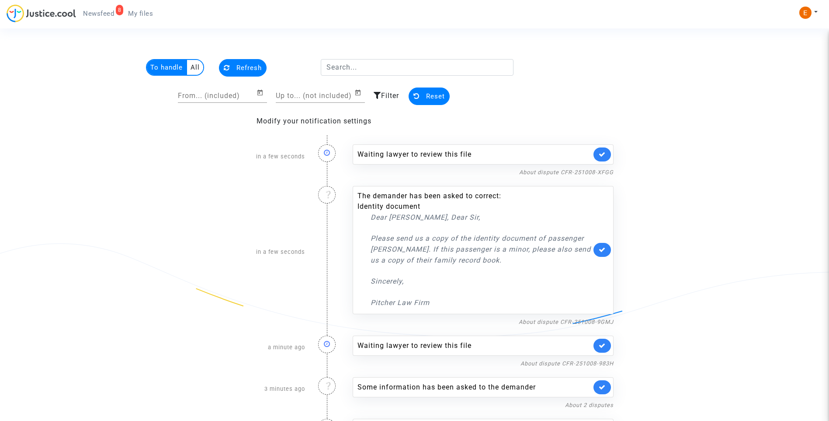
click at [606, 150] on link at bounding box center [602, 154] width 17 height 14
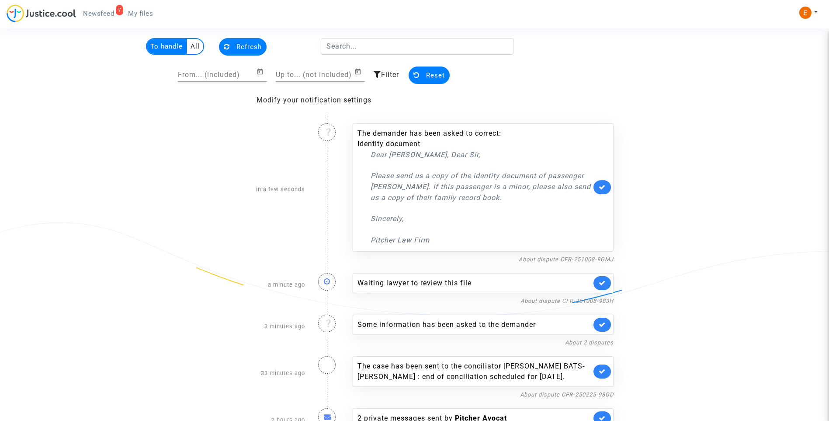
scroll to position [41, 0]
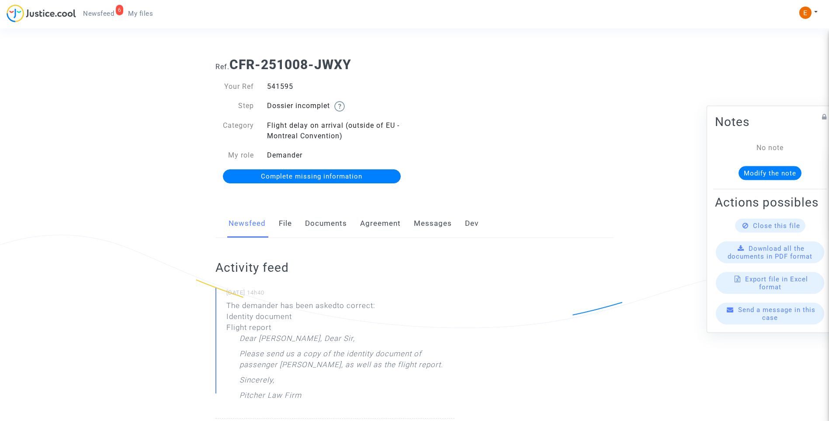
click at [284, 85] on div "541595" at bounding box center [338, 86] width 154 height 10
drag, startPoint x: 0, startPoint y: 0, endPoint x: 284, endPoint y: 85, distance: 296.1
click at [284, 85] on div "541595" at bounding box center [338, 86] width 154 height 10
copy div "541595"
click at [316, 228] on link "Documents" at bounding box center [326, 223] width 42 height 29
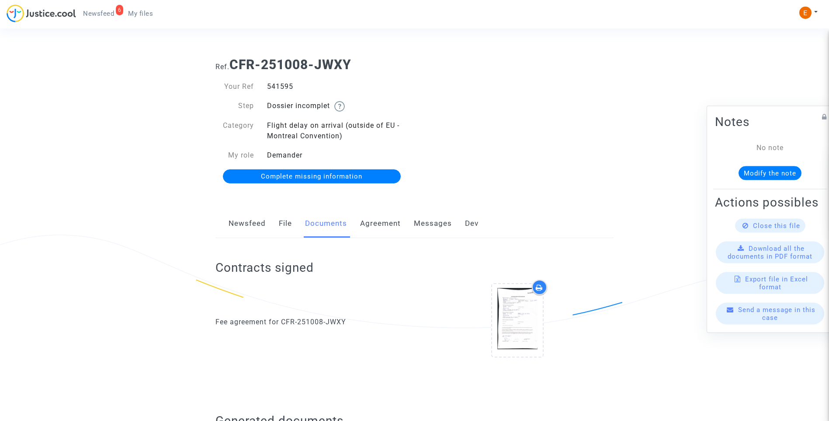
drag, startPoint x: 317, startPoint y: 178, endPoint x: 323, endPoint y: 179, distance: 5.7
click at [317, 178] on span "Complete missing information" at bounding box center [311, 176] width 101 height 8
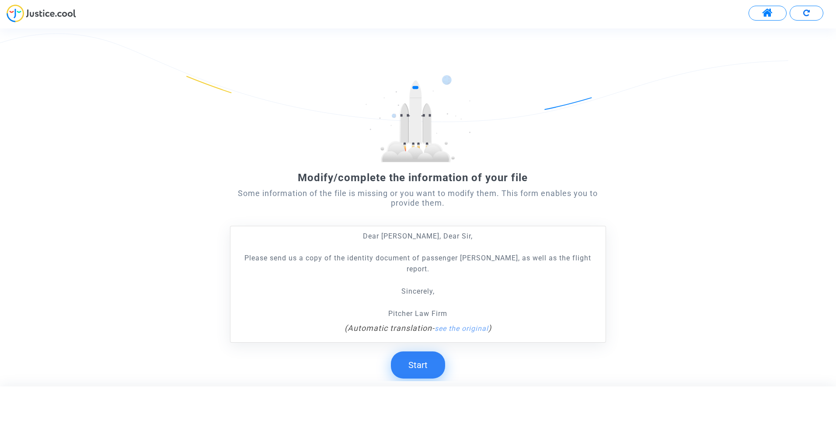
click at [416, 368] on div "Modify/complete the information of your file Some information of the file is mi…" at bounding box center [418, 235] width 376 height 320
click at [422, 358] on button "Start" at bounding box center [418, 364] width 54 height 27
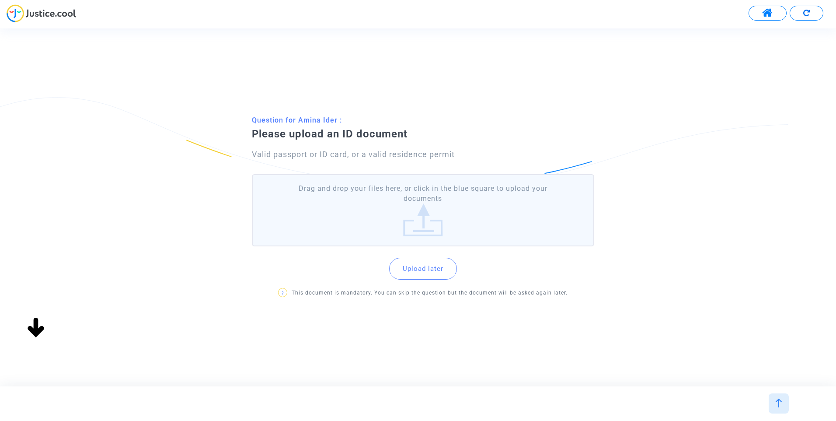
click at [423, 197] on label "Drag and drop your files here, or click in the blue square to upload your docum…" at bounding box center [423, 210] width 342 height 72
click at [0, 0] on input "Drag and drop your files here, or click in the blue square to upload your docum…" at bounding box center [0, 0] width 0 height 0
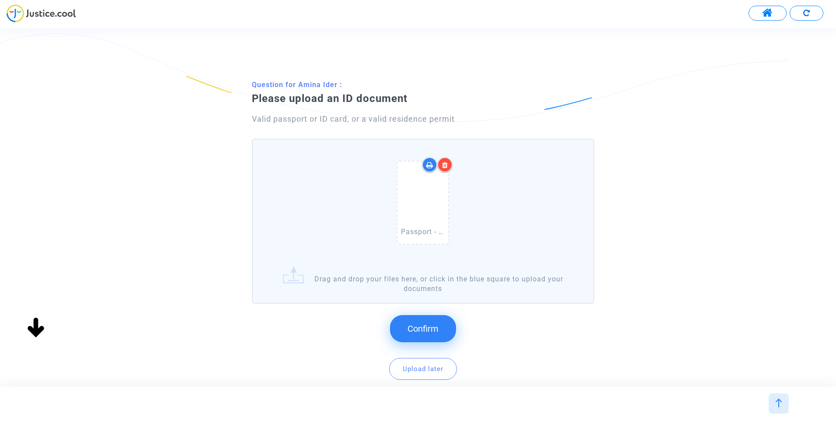
click at [434, 324] on span "Confirm" at bounding box center [422, 328] width 31 height 10
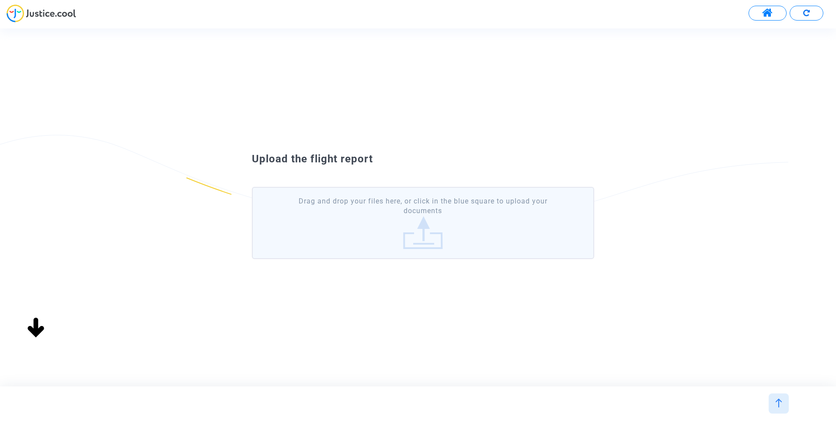
click at [418, 230] on label "Drag and drop your files here, or click in the blue square to upload your docum…" at bounding box center [423, 223] width 342 height 72
click at [0, 0] on input "Drag and drop your files here, or click in the blue square to upload your docum…" at bounding box center [0, 0] width 0 height 0
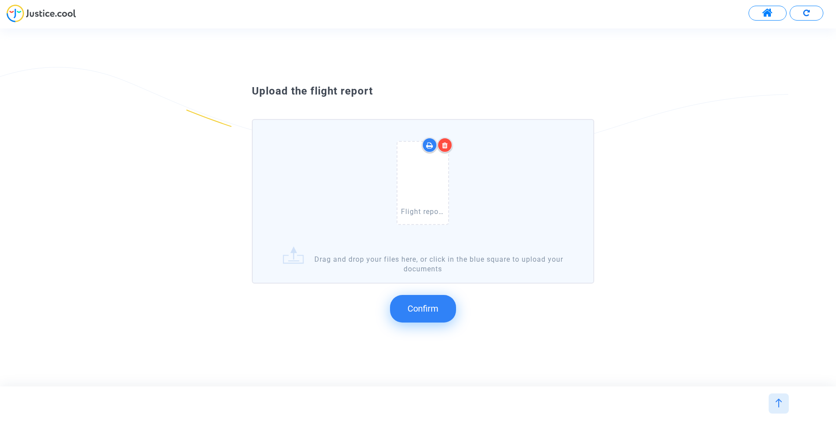
click at [424, 310] on span "Confirm" at bounding box center [422, 308] width 31 height 10
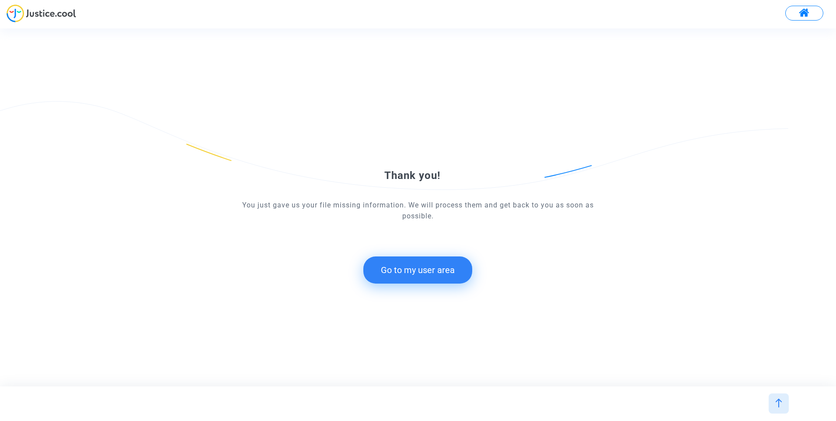
click at [448, 285] on div "Thank you! You just gave us your file missing information. We will process them…" at bounding box center [418, 207] width 376 height 186
click at [449, 275] on button "Go to my user area" at bounding box center [417, 269] width 109 height 27
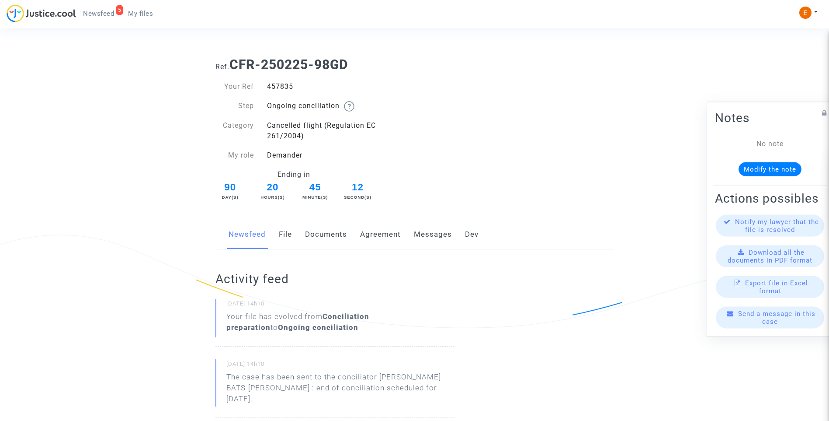
click at [281, 87] on div "457835" at bounding box center [338, 86] width 154 height 10
copy div "457835"
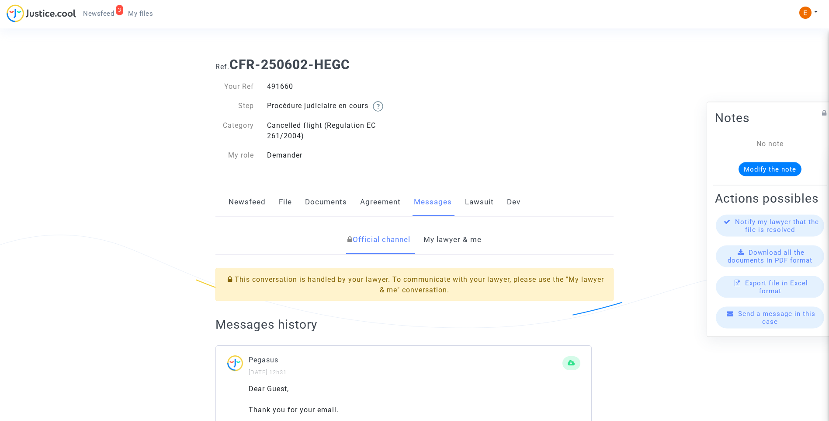
drag, startPoint x: 0, startPoint y: 0, endPoint x: 287, endPoint y: 88, distance: 300.5
click at [287, 88] on div "491660" at bounding box center [338, 86] width 154 height 10
